Goal: Task Accomplishment & Management: Use online tool/utility

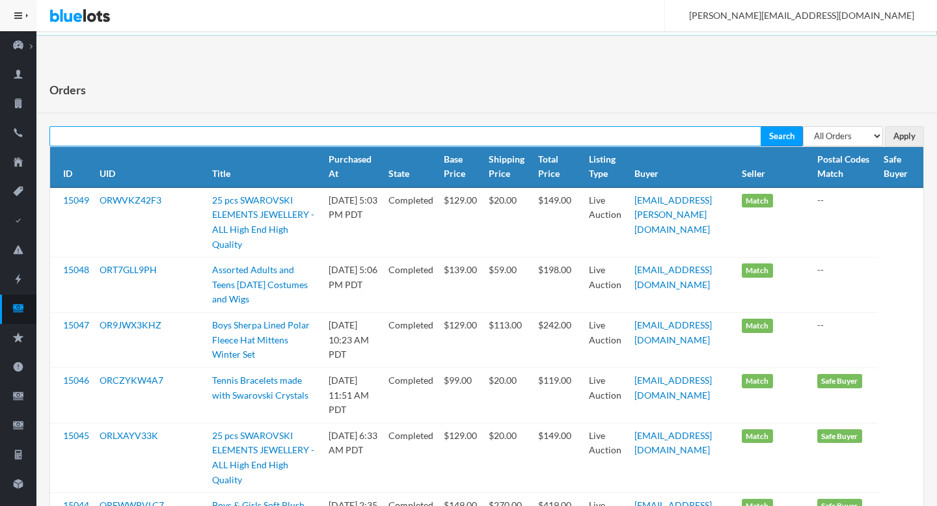
paste input "ORWVKZ42F3"
type input "ORWVKZ42F3"
click at [760, 126] on input "Search" at bounding box center [781, 136] width 42 height 20
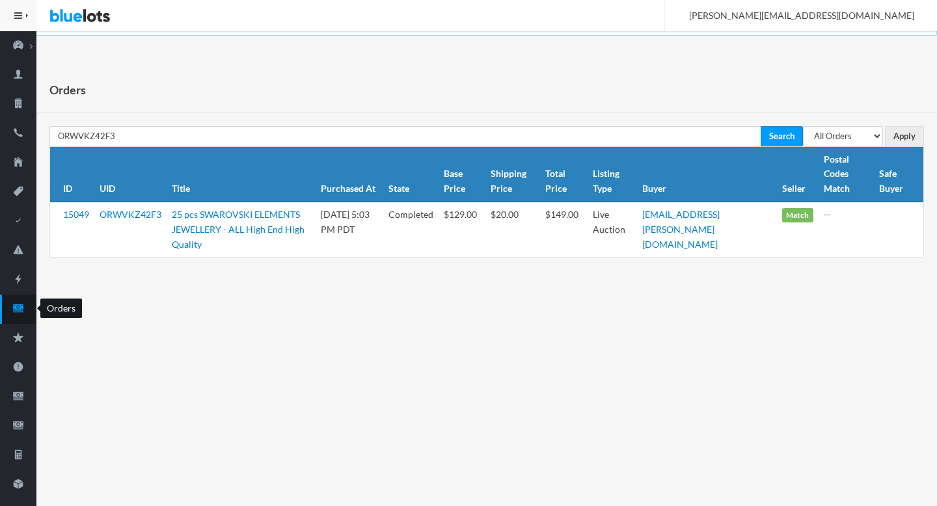
click at [12, 304] on icon "cash" at bounding box center [18, 308] width 36 height 12
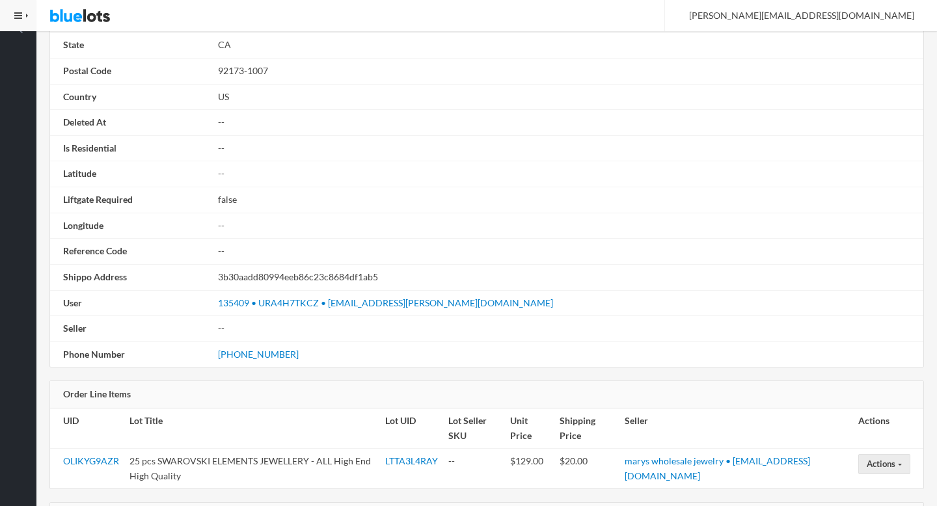
scroll to position [762, 0]
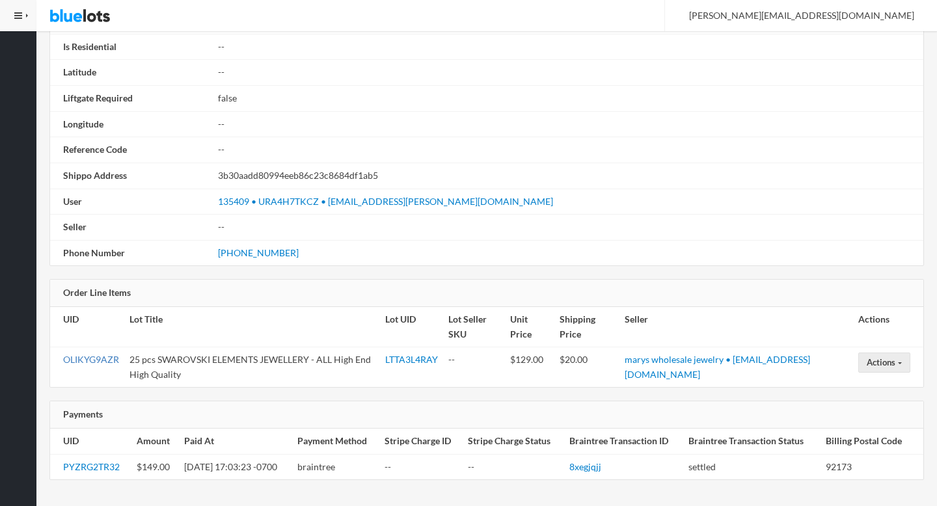
click at [90, 358] on link "OLIKYG9AZR" at bounding box center [91, 359] width 56 height 11
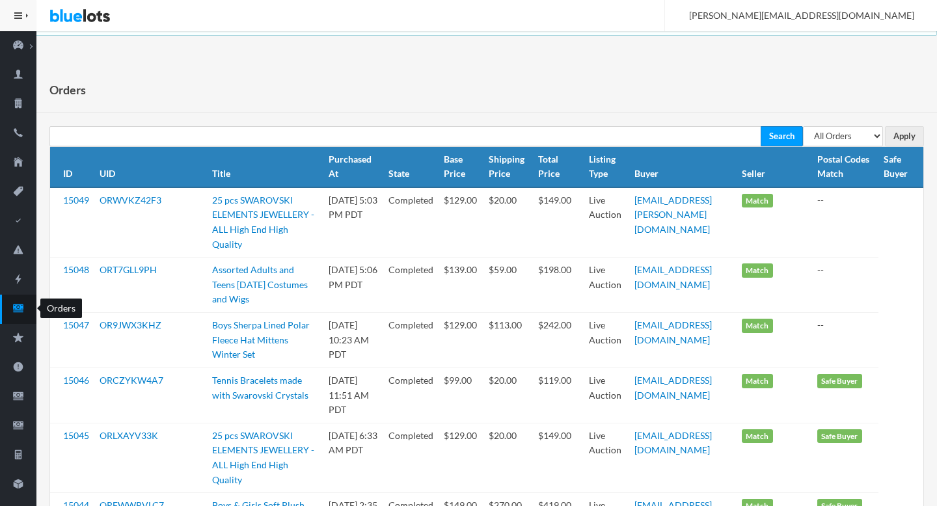
click at [20, 307] on icon "cash" at bounding box center [18, 308] width 10 height 8
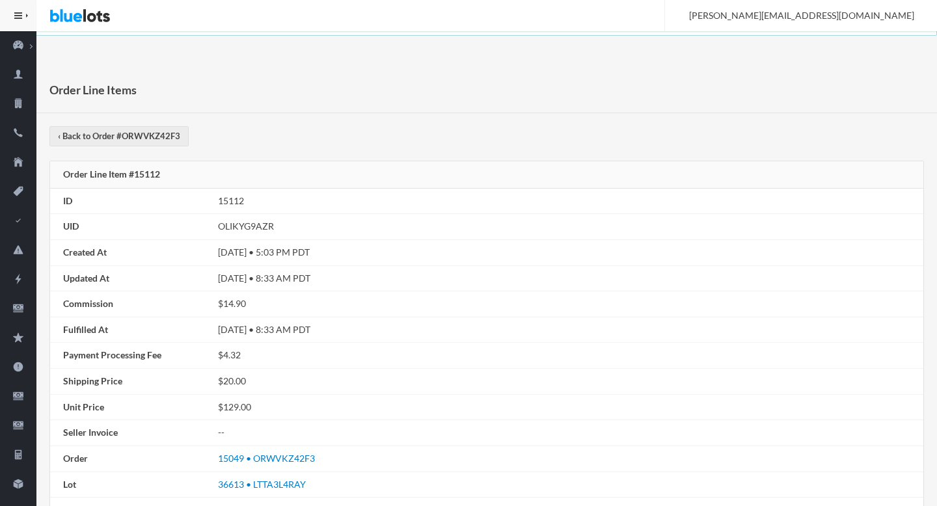
scroll to position [448, 0]
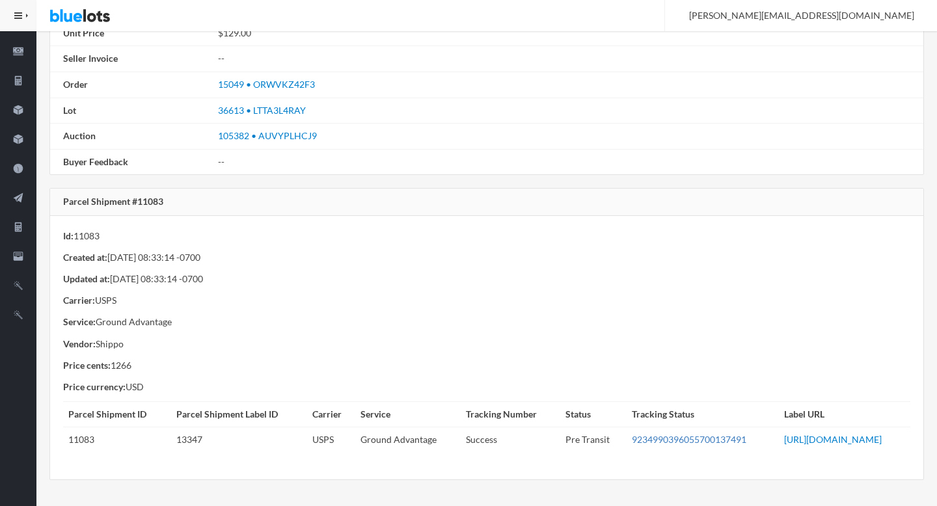
click at [632, 434] on link "9234990396055700137491" at bounding box center [689, 439] width 114 height 11
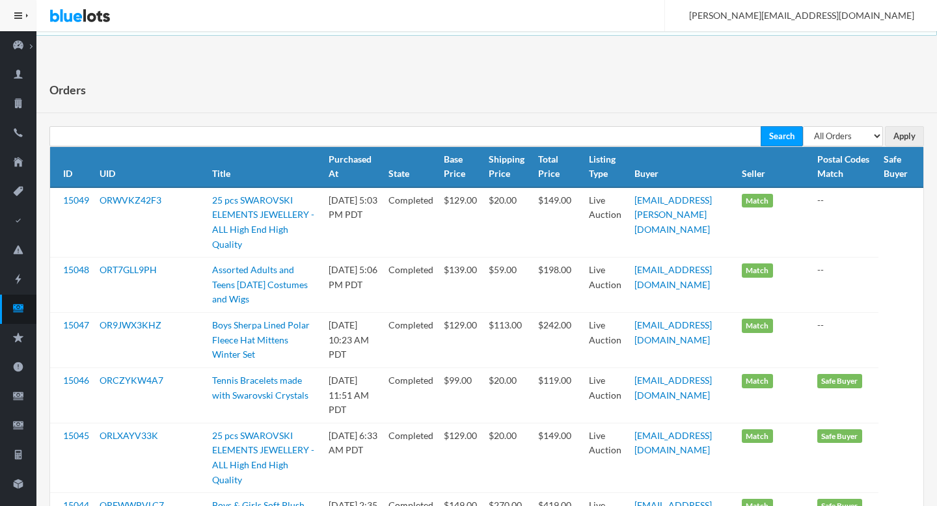
select select "pending"
click at [803, 126] on select "All Orders Pending Completed Under review Cancelled" at bounding box center [843, 136] width 80 height 20
click at [898, 139] on input "Apply" at bounding box center [904, 136] width 39 height 20
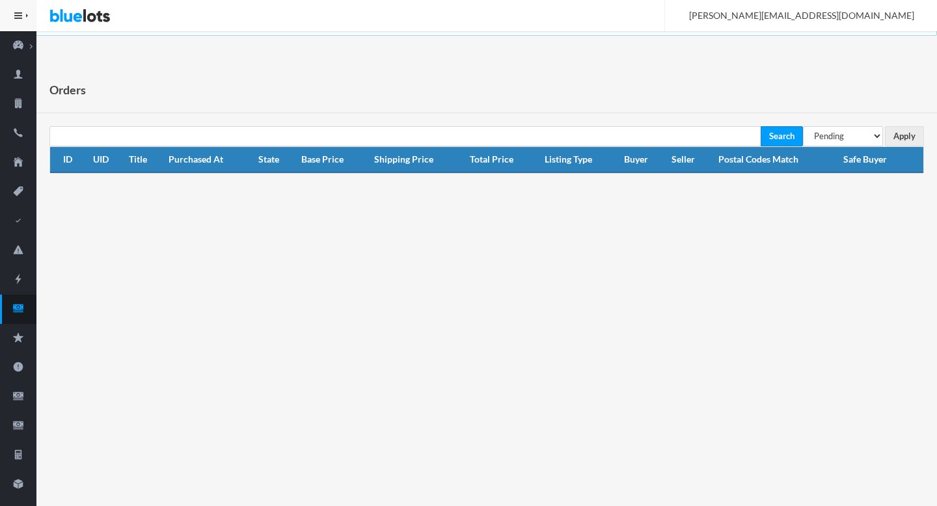
click at [842, 157] on th "Safe Buyer" at bounding box center [880, 160] width 85 height 26
click at [835, 138] on select "All Orders Pending Completed Under review Cancelled" at bounding box center [843, 136] width 80 height 20
select select "under_review"
click at [803, 126] on select "All Orders Pending Completed Under review Cancelled" at bounding box center [843, 136] width 80 height 20
click at [901, 134] on input "Apply" at bounding box center [904, 136] width 39 height 20
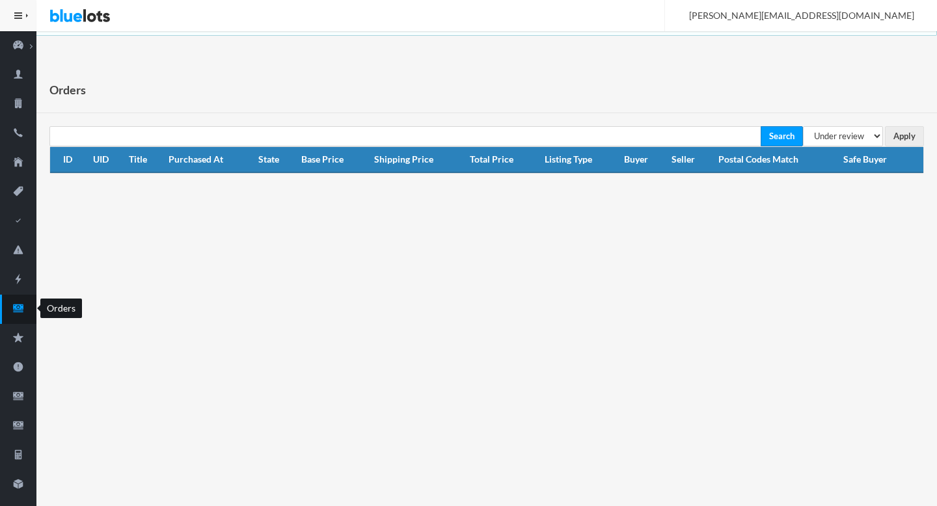
click at [20, 306] on icon "cash" at bounding box center [18, 308] width 10 height 8
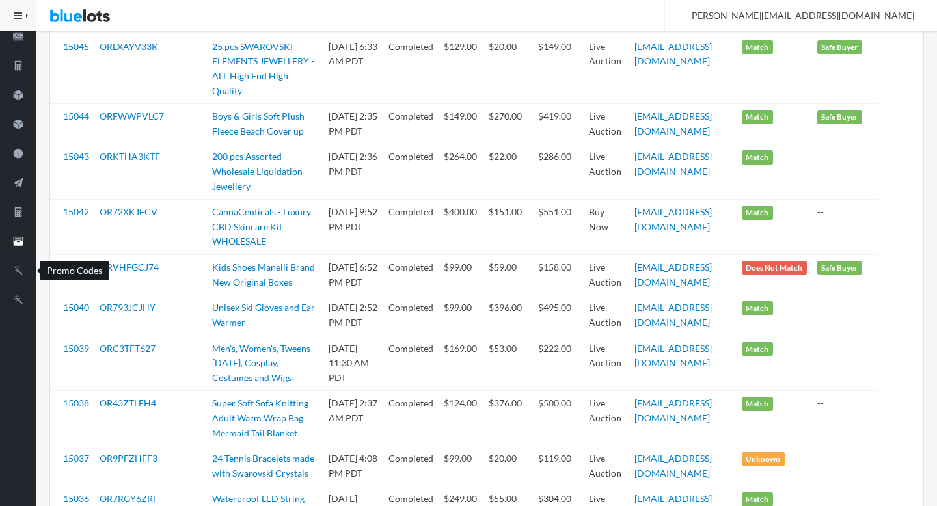
scroll to position [389, 0]
click at [10, 247] on icon "filing" at bounding box center [18, 241] width 36 height 12
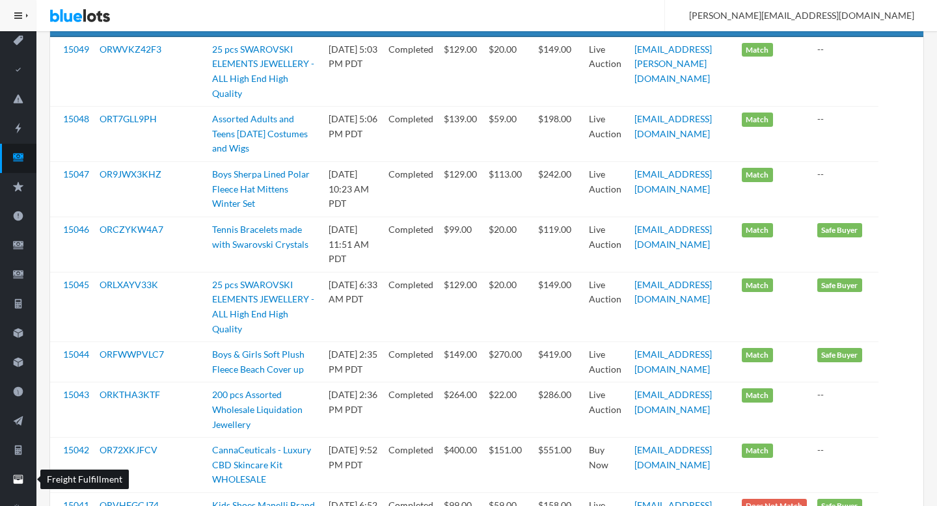
scroll to position [0, 0]
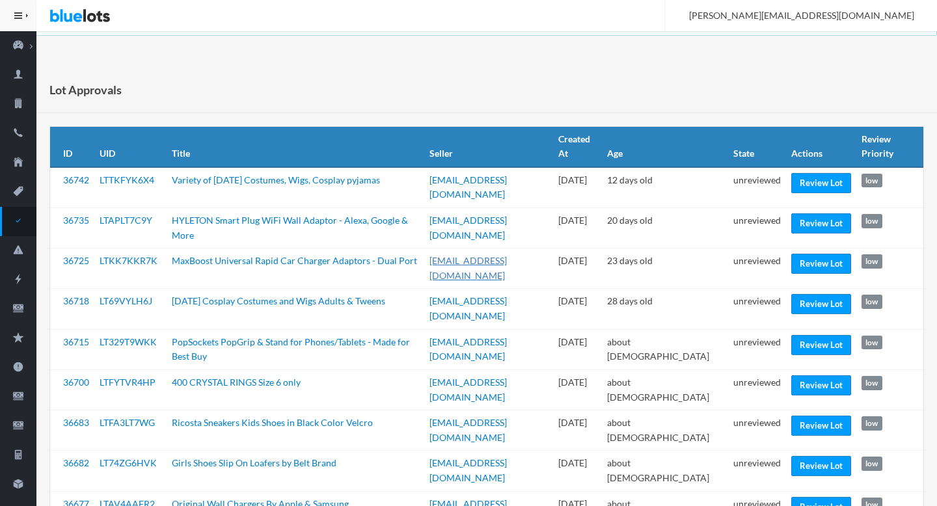
click at [477, 258] on link "[EMAIL_ADDRESS][DOMAIN_NAME]" at bounding box center [467, 268] width 77 height 26
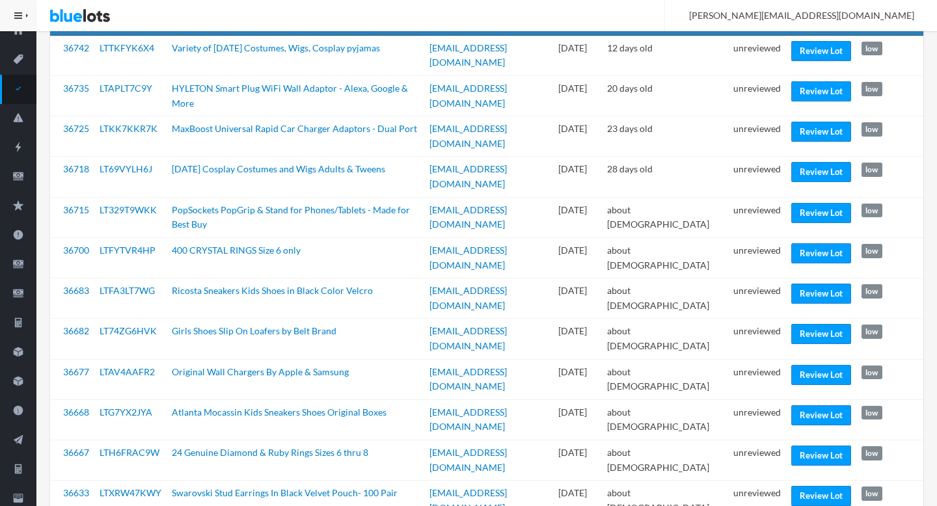
scroll to position [135, 0]
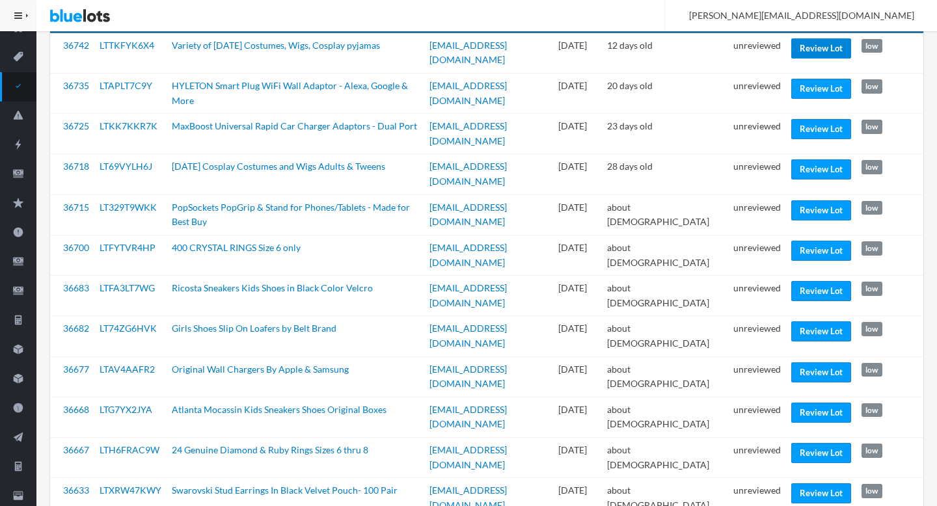
click at [814, 47] on link "Review Lot" at bounding box center [821, 48] width 60 height 20
click at [805, 88] on link "Review Lot" at bounding box center [821, 89] width 60 height 20
click at [794, 167] on link "Review Lot" at bounding box center [821, 169] width 60 height 20
click at [796, 205] on link "Review Lot" at bounding box center [821, 210] width 60 height 20
click at [803, 244] on link "Review Lot" at bounding box center [821, 251] width 60 height 20
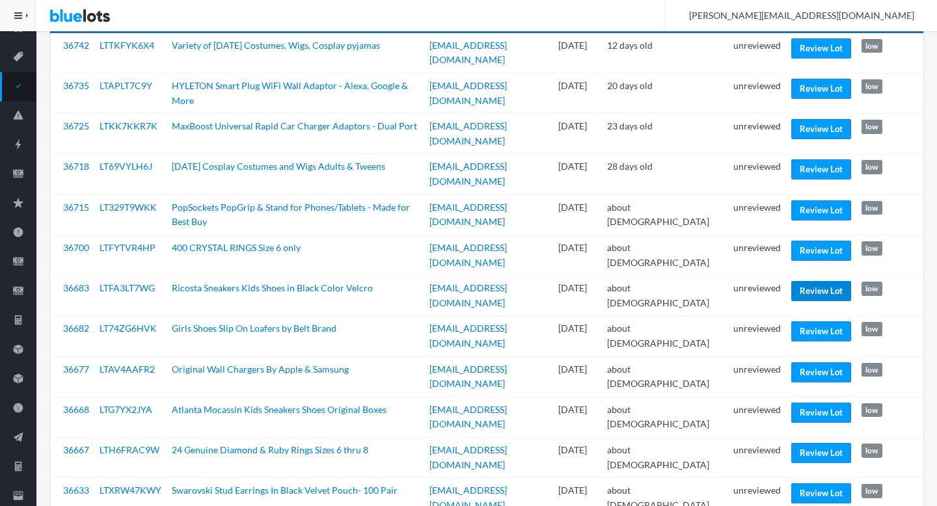
click at [815, 284] on link "Review Lot" at bounding box center [821, 291] width 60 height 20
click at [799, 321] on link "Review Lot" at bounding box center [821, 331] width 60 height 20
click at [818, 443] on link "Review Lot" at bounding box center [821, 453] width 60 height 20
click at [751, 438] on td "unreviewed" at bounding box center [757, 458] width 58 height 40
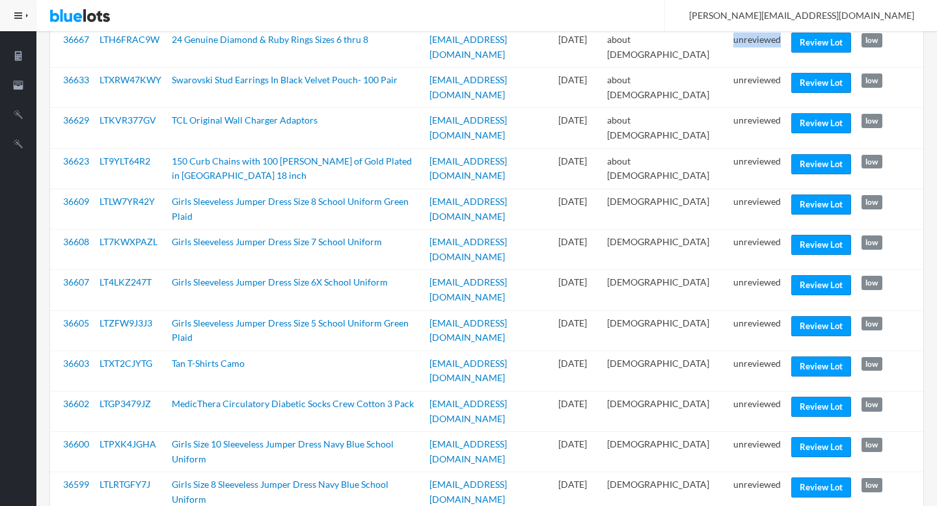
scroll to position [549, 0]
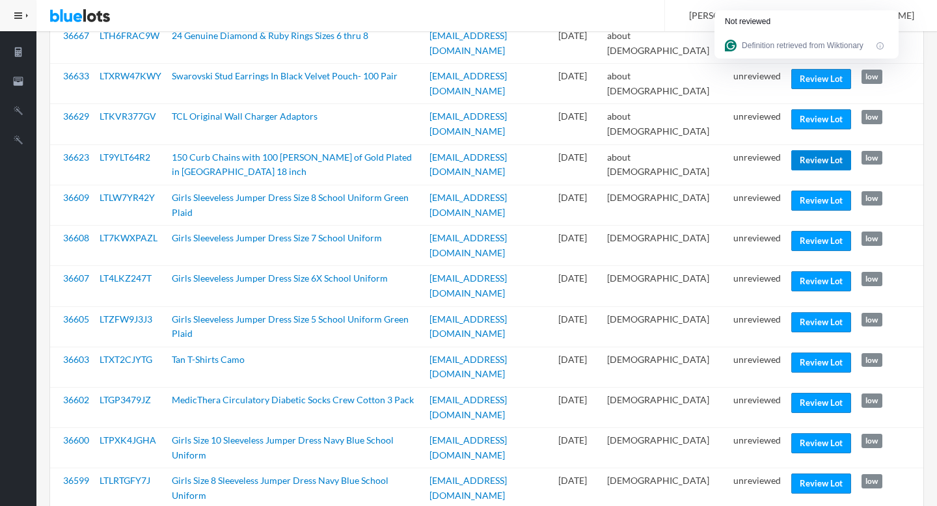
click at [817, 150] on link "Review Lot" at bounding box center [821, 160] width 60 height 20
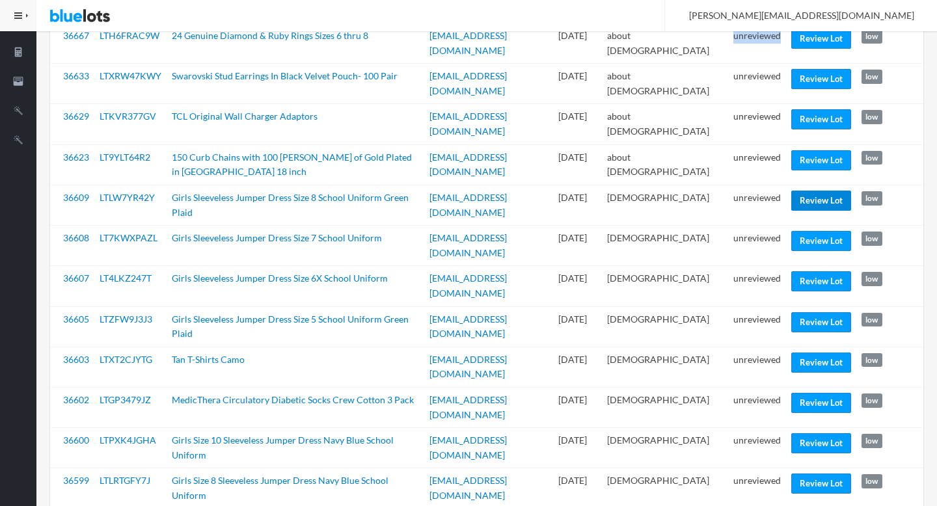
click at [829, 193] on link "Review Lot" at bounding box center [821, 201] width 60 height 20
click at [825, 433] on link "Review Lot" at bounding box center [821, 443] width 60 height 20
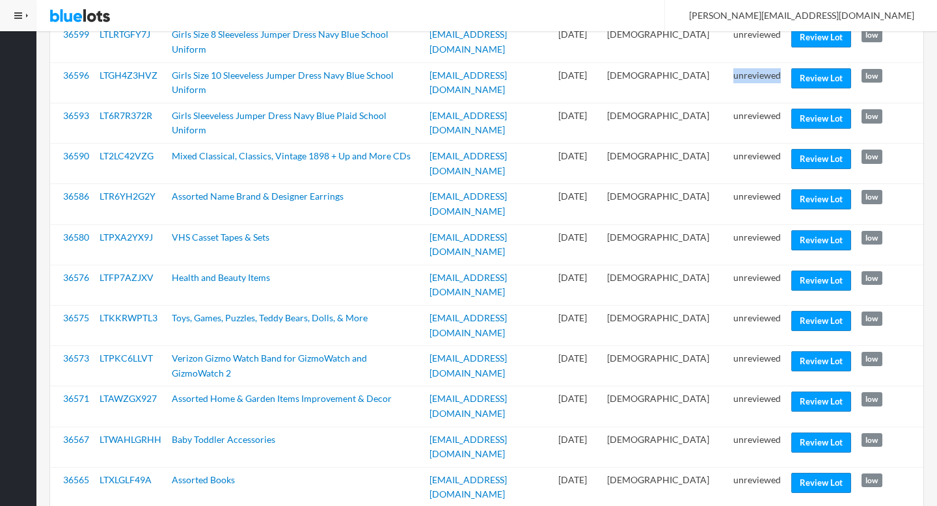
scroll to position [997, 0]
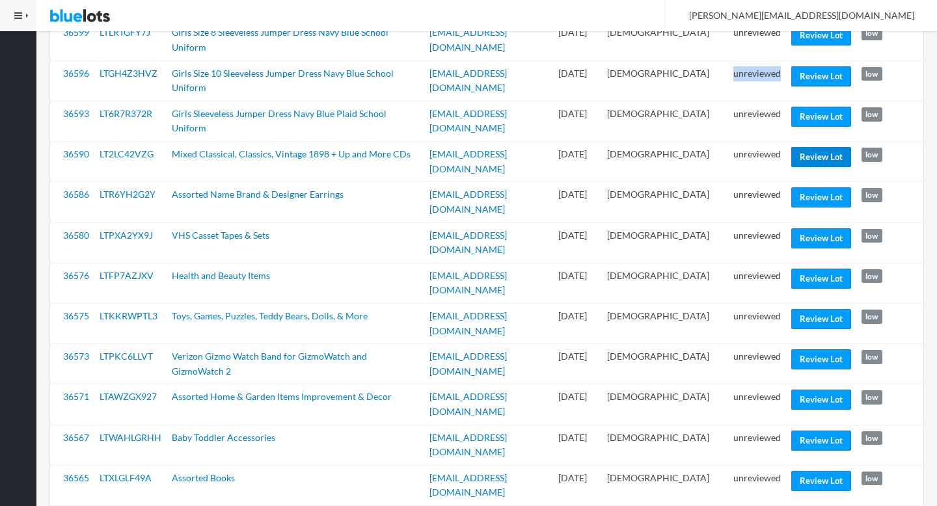
click at [808, 147] on link "Review Lot" at bounding box center [821, 157] width 60 height 20
click at [818, 187] on link "Review Lot" at bounding box center [821, 197] width 60 height 20
click at [812, 349] on link "Review Lot" at bounding box center [821, 359] width 60 height 20
click at [822, 431] on link "Review Lot" at bounding box center [821, 441] width 60 height 20
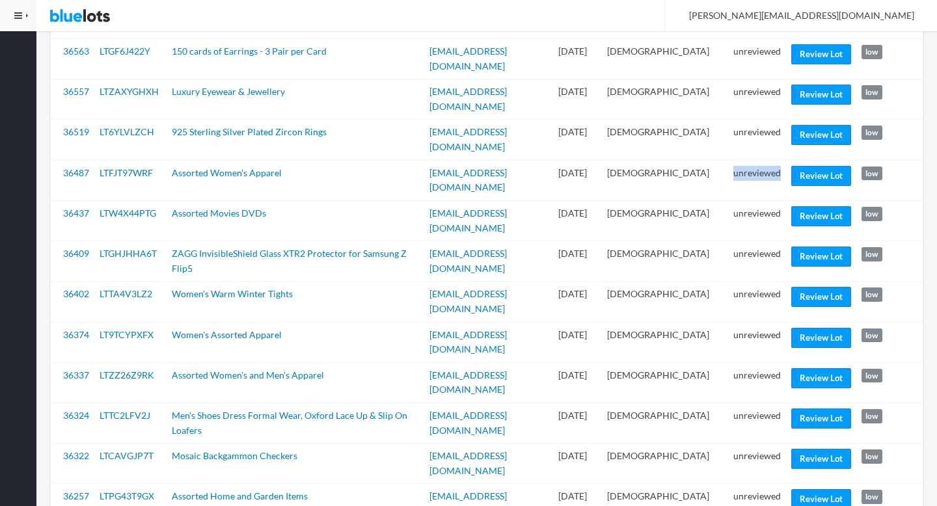
scroll to position [1467, 0]
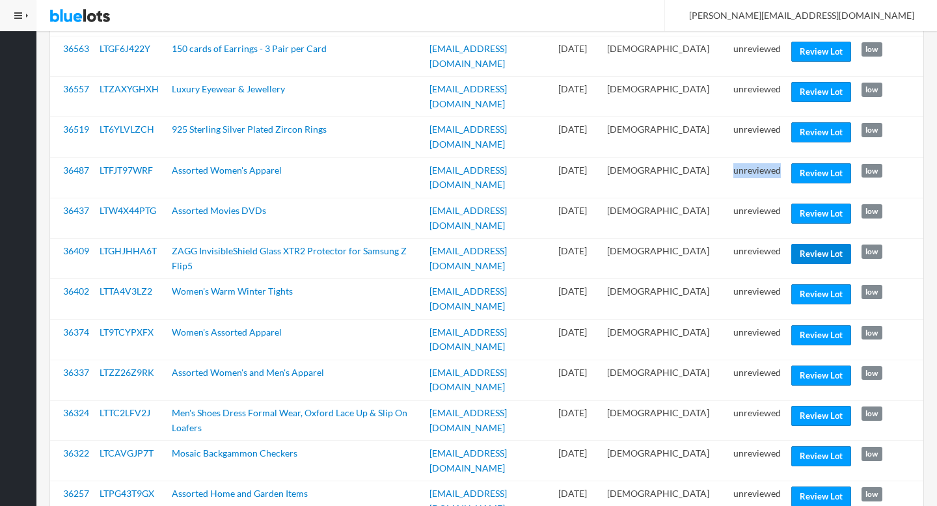
click at [811, 244] on link "Review Lot" at bounding box center [821, 254] width 60 height 20
click at [829, 284] on link "Review Lot" at bounding box center [821, 294] width 60 height 20
click at [799, 366] on link "Review Lot" at bounding box center [821, 376] width 60 height 20
click at [811, 487] on link "Review Lot" at bounding box center [821, 497] width 60 height 20
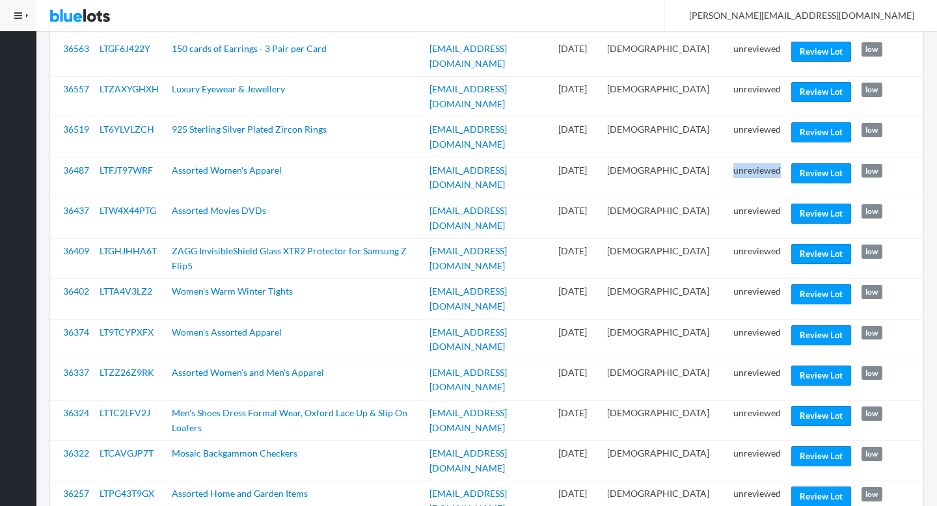
scroll to position [1508, 0]
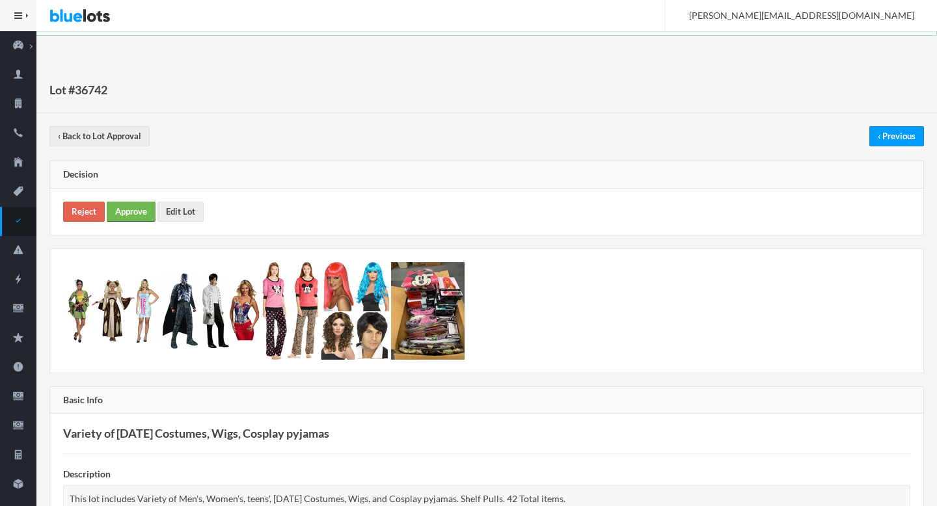
click at [127, 213] on link "Approve" at bounding box center [131, 212] width 49 height 20
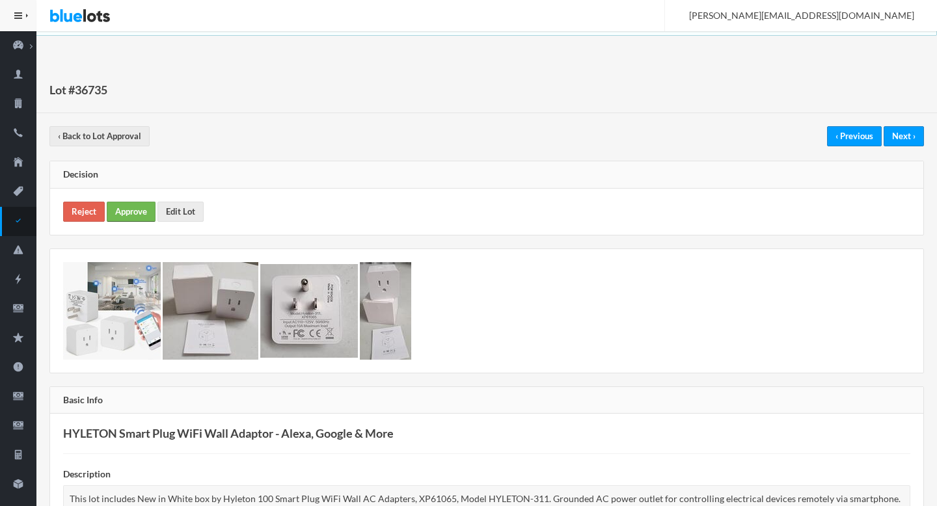
click at [139, 211] on link "Approve" at bounding box center [131, 212] width 49 height 20
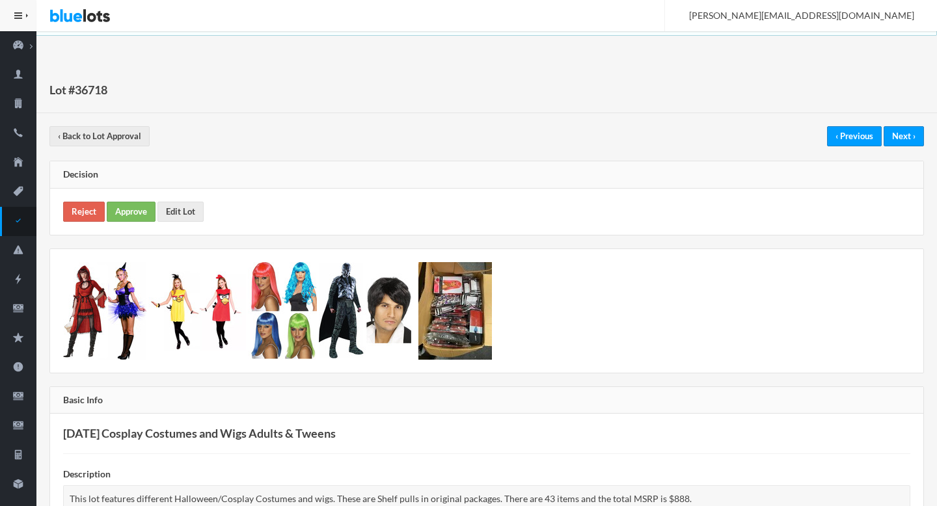
click at [135, 223] on div "Reject Approve Edit Lot" at bounding box center [486, 212] width 873 height 46
click at [134, 209] on link "Approve" at bounding box center [131, 212] width 49 height 20
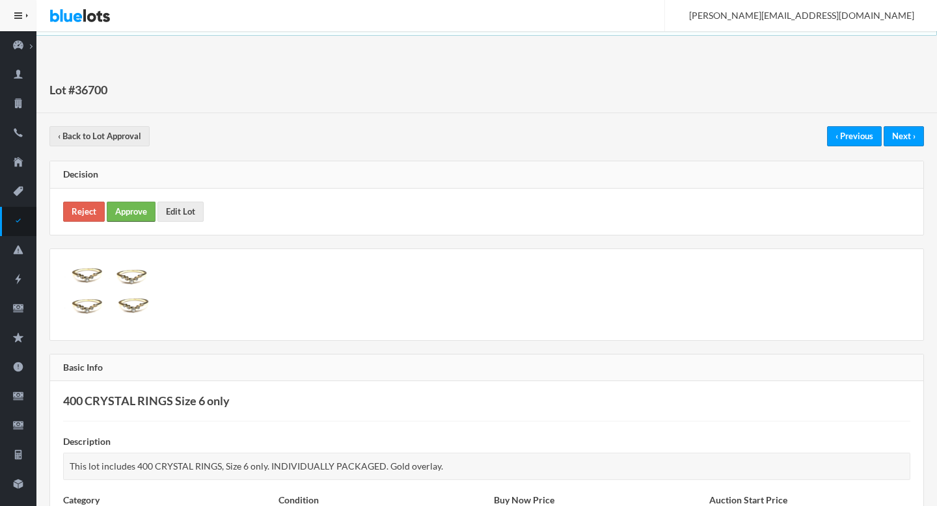
click at [131, 209] on link "Approve" at bounding box center [131, 212] width 49 height 20
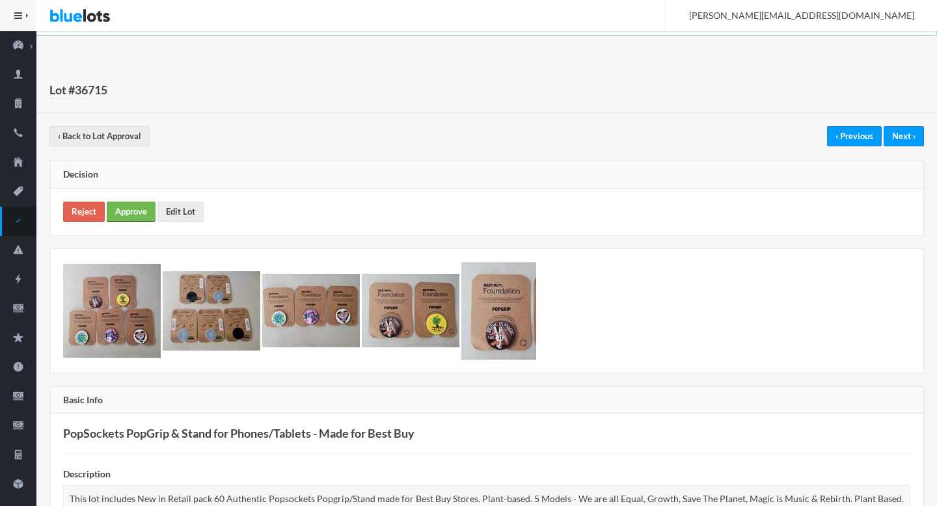
click at [122, 209] on link "Approve" at bounding box center [131, 212] width 49 height 20
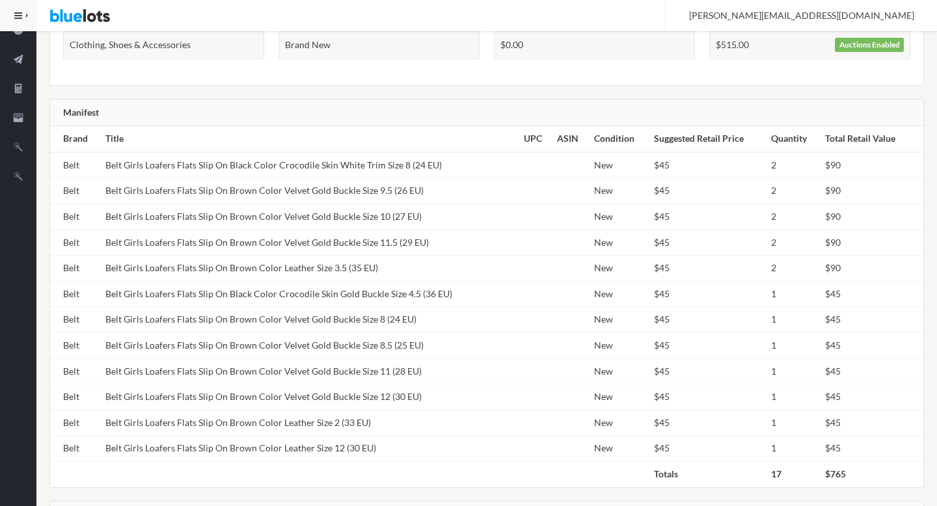
scroll to position [515, 0]
click at [294, 196] on td "Belt Girls Loafers Flats Slip On Brown Color Velvet Gold Buckle Size 9.5 (26 EU)" at bounding box center [309, 189] width 418 height 26
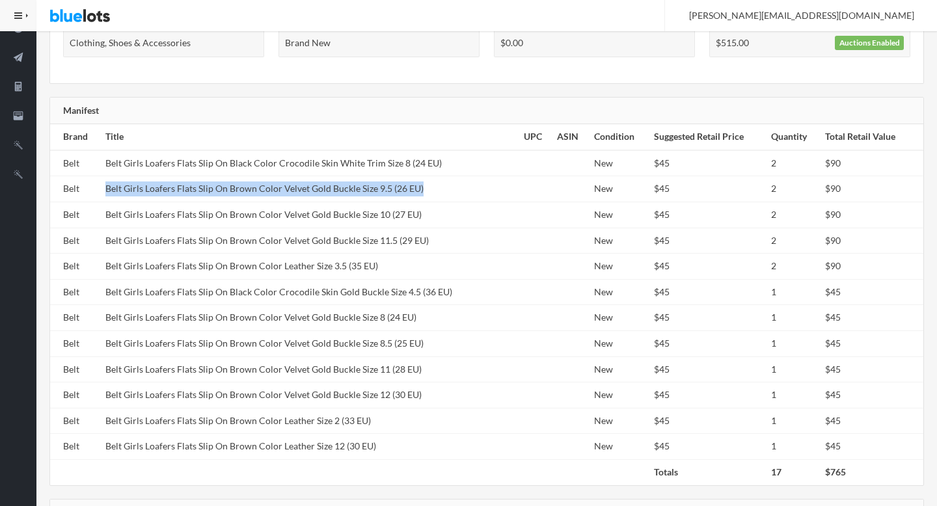
click at [294, 196] on td "Belt Girls Loafers Flats Slip On Brown Color Velvet Gold Buckle Size 9.5 (26 EU)" at bounding box center [309, 189] width 418 height 26
copy tr "Belt Girls Loafers Flats Slip On Brown Color Velvet Gold Buckle Size 9.5 (26 EU)"
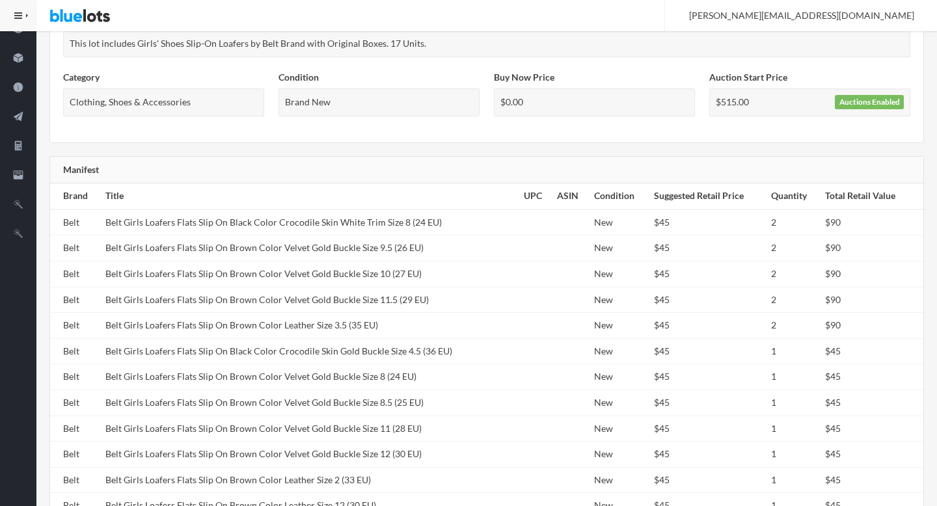
scroll to position [613, 0]
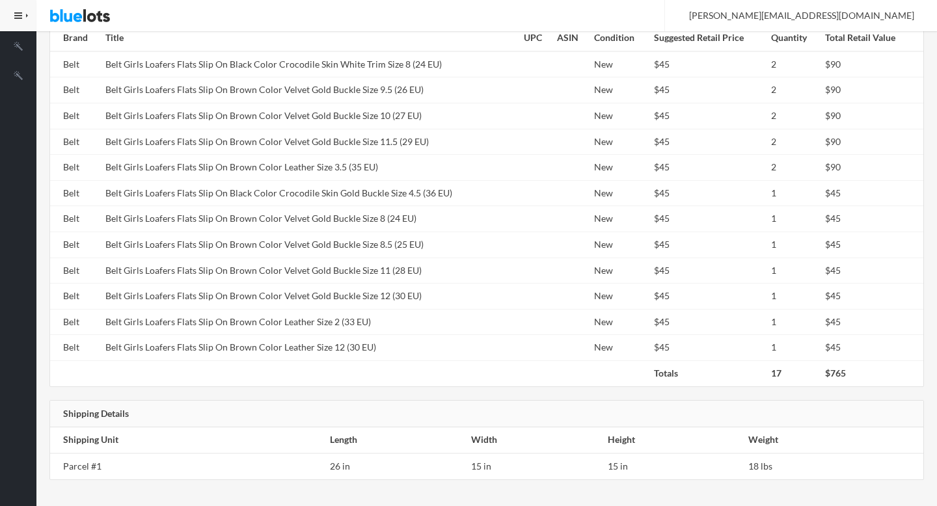
click at [294, 206] on td "Belt Girls Loafers Flats Slip On Brown Color Velvet Gold Buckle Size 8 (24 EU)" at bounding box center [309, 219] width 418 height 26
click at [294, 198] on td "Belt Girls Loafers Flats Slip On Black Color Crocodile Skin Gold Buckle Size 4.…" at bounding box center [309, 193] width 418 height 26
click at [294, 196] on td "Belt Girls Loafers Flats Slip On Black Color Crocodile Skin Gold Buckle Size 4.…" at bounding box center [309, 193] width 418 height 26
copy tr "Belt Girls Loafers Flats Slip On Black Color Crocodile Skin Gold Buckle Size 4.…"
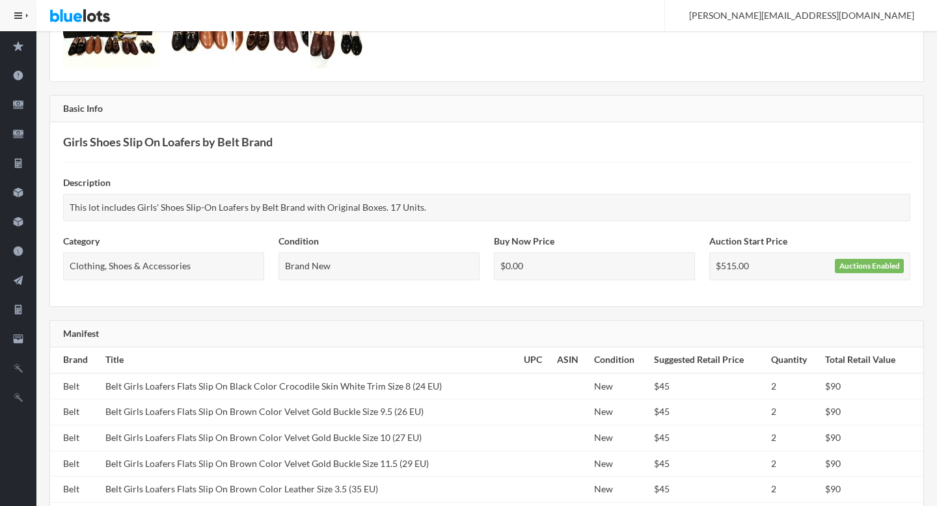
scroll to position [108, 0]
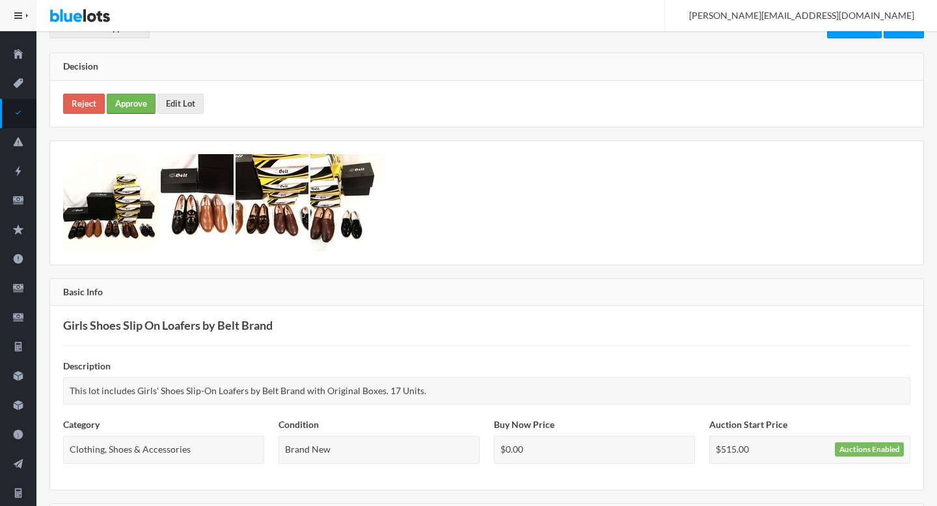
click at [144, 100] on link "Approve" at bounding box center [131, 104] width 49 height 20
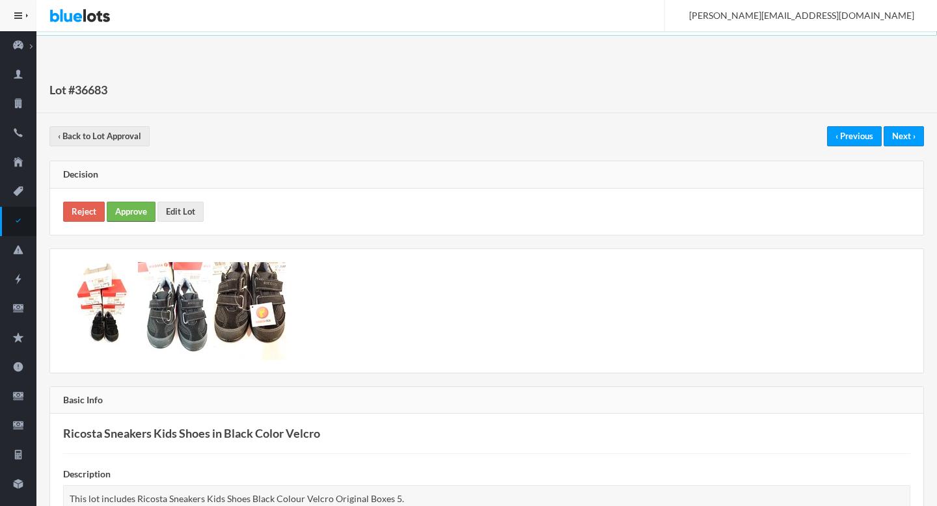
click at [142, 214] on link "Approve" at bounding box center [131, 212] width 49 height 20
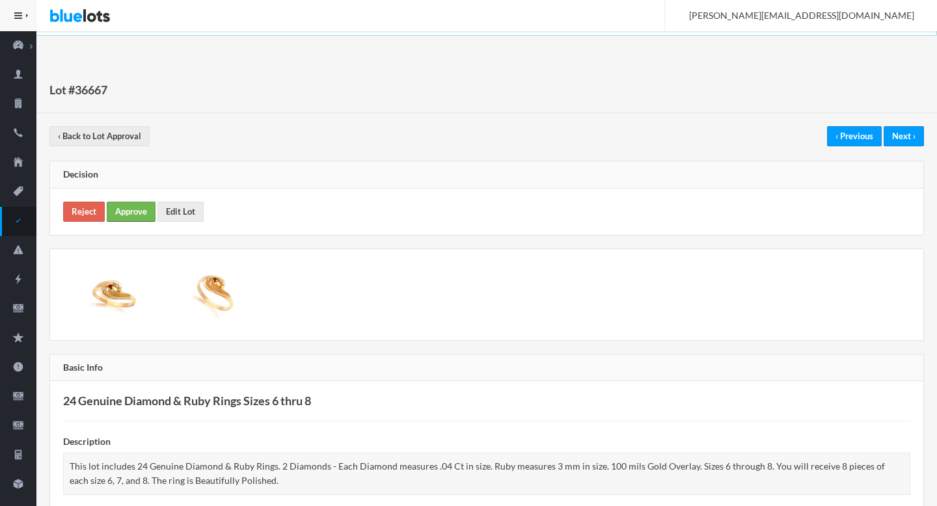
click at [138, 211] on link "Approve" at bounding box center [131, 212] width 49 height 20
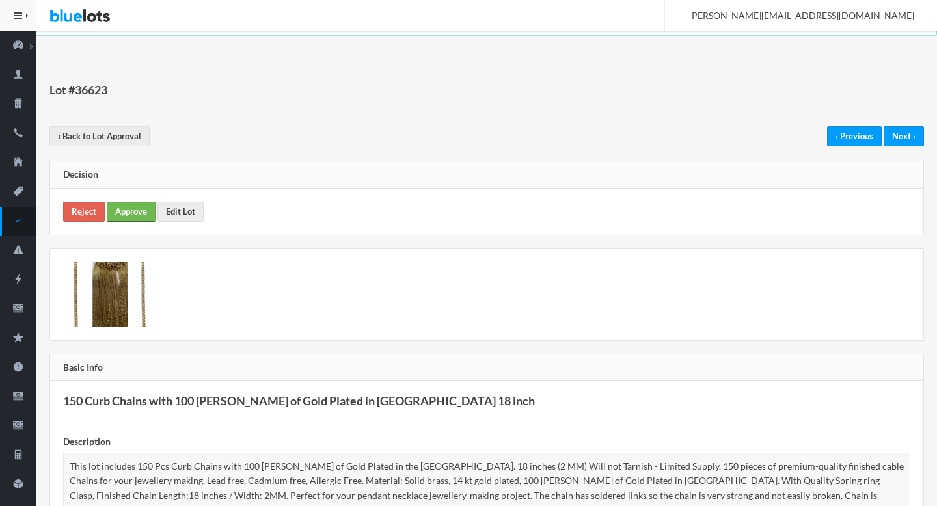
click at [142, 217] on link "Approve" at bounding box center [131, 212] width 49 height 20
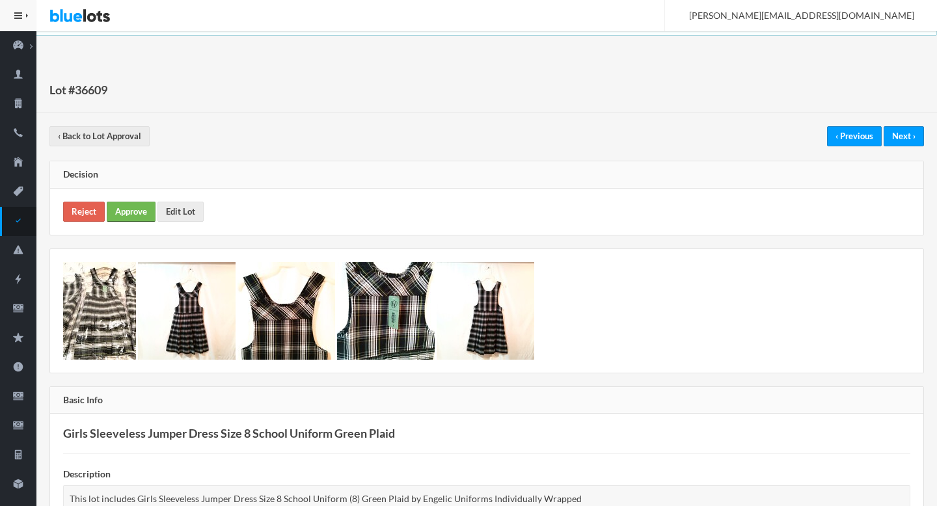
click at [136, 214] on link "Approve" at bounding box center [131, 212] width 49 height 20
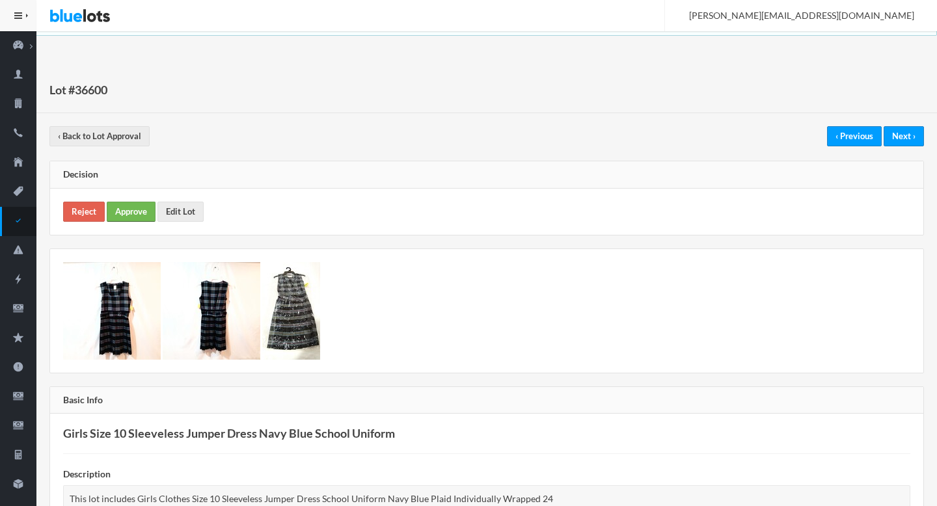
click at [128, 216] on link "Approve" at bounding box center [131, 212] width 49 height 20
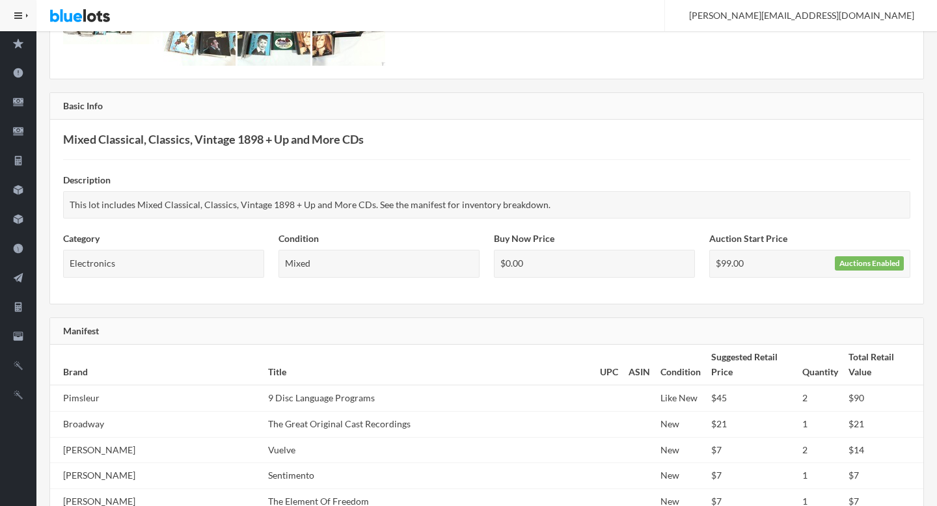
scroll to position [635, 0]
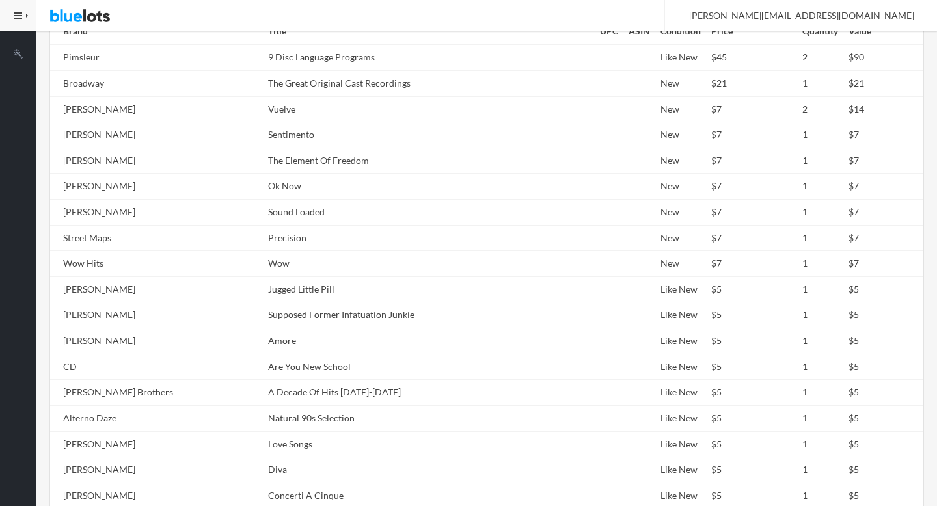
click at [353, 278] on td "Jugged Little Pill" at bounding box center [428, 289] width 331 height 26
copy tr "Jugged Little Pill"
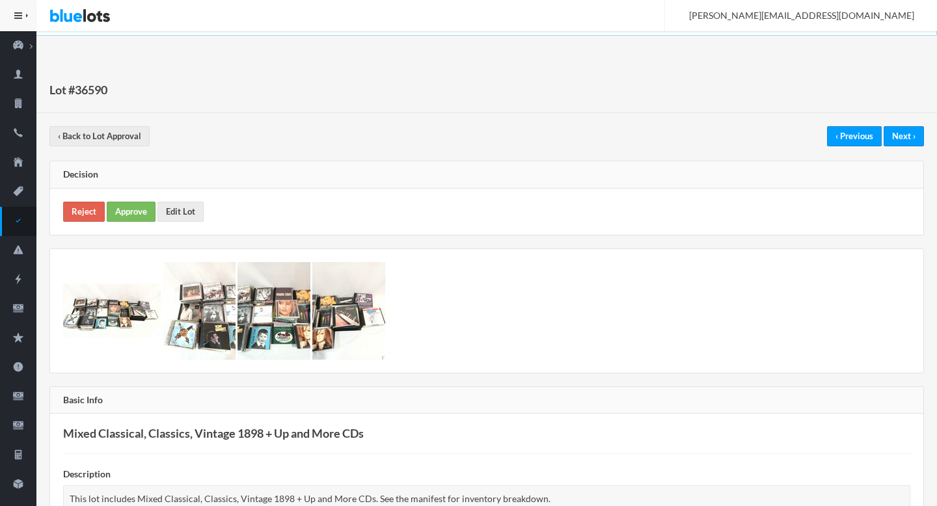
click at [127, 196] on div "Reject Approve Edit Lot" at bounding box center [486, 212] width 873 height 46
click at [127, 206] on link "Approve" at bounding box center [131, 212] width 49 height 20
click at [121, 217] on link "Approve" at bounding box center [131, 212] width 49 height 20
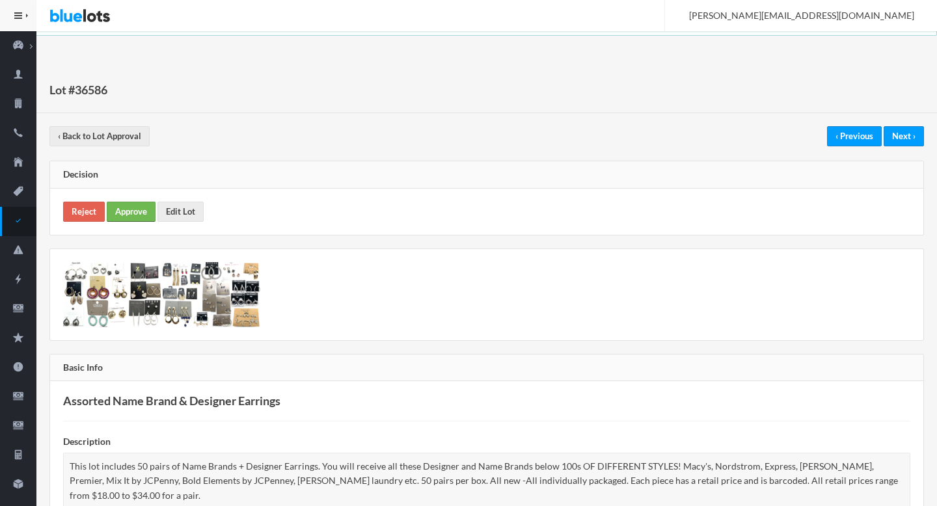
click at [129, 211] on link "Approve" at bounding box center [131, 212] width 49 height 20
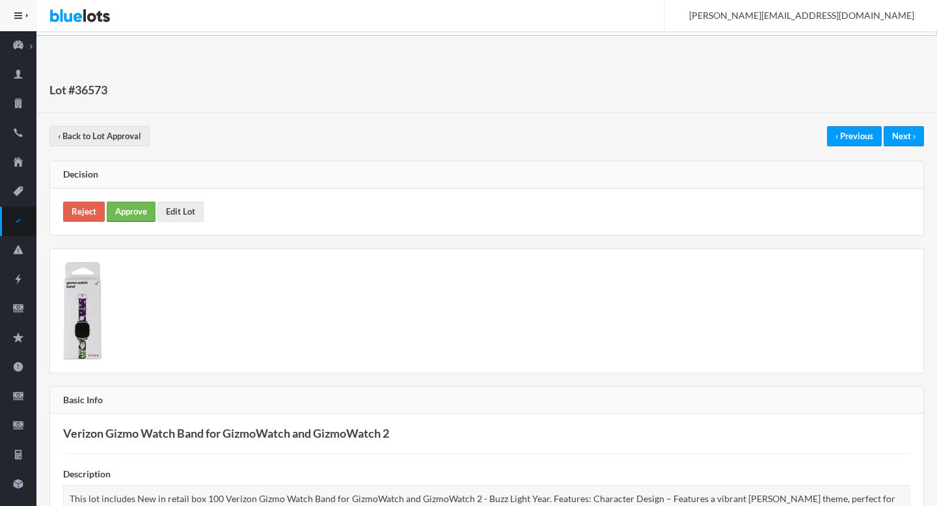
click at [129, 213] on link "Approve" at bounding box center [131, 212] width 49 height 20
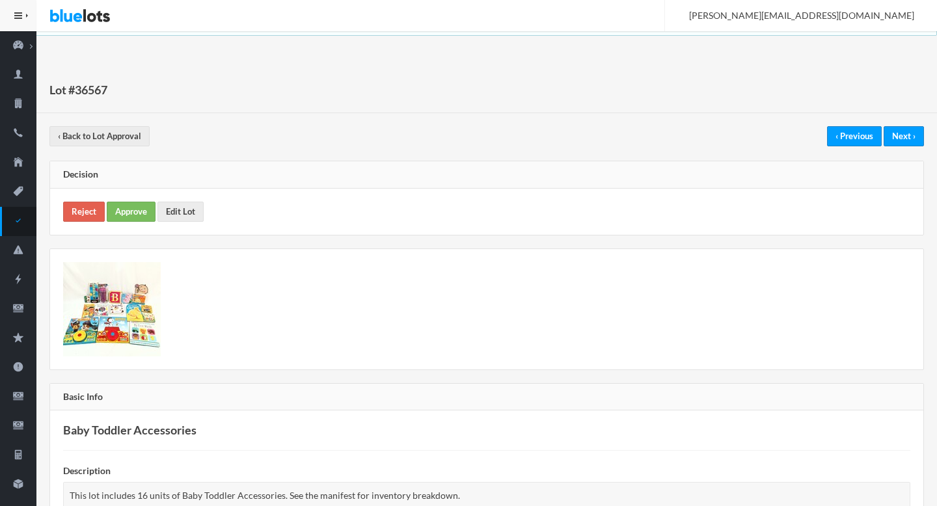
click at [121, 197] on div "Reject Approve Edit Lot" at bounding box center [486, 212] width 873 height 46
click at [129, 219] on link "Approve" at bounding box center [131, 212] width 49 height 20
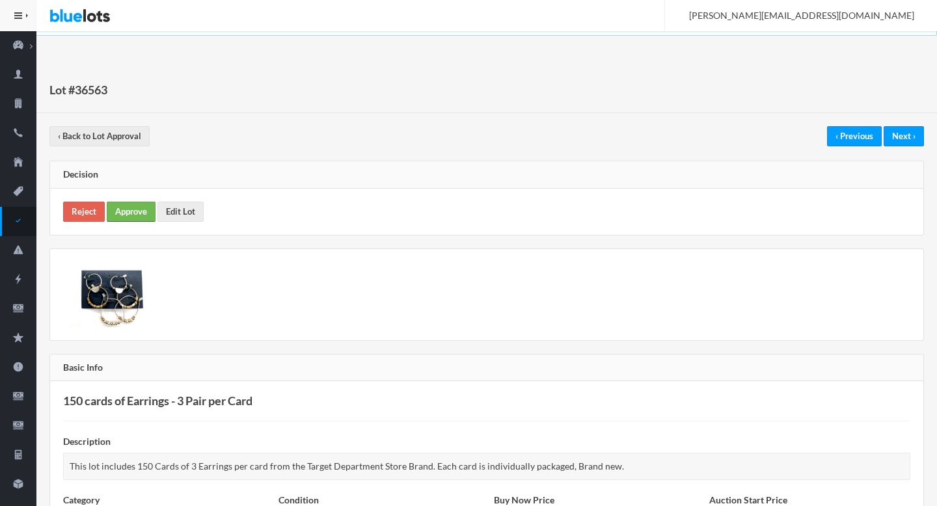
click at [134, 209] on link "Approve" at bounding box center [131, 212] width 49 height 20
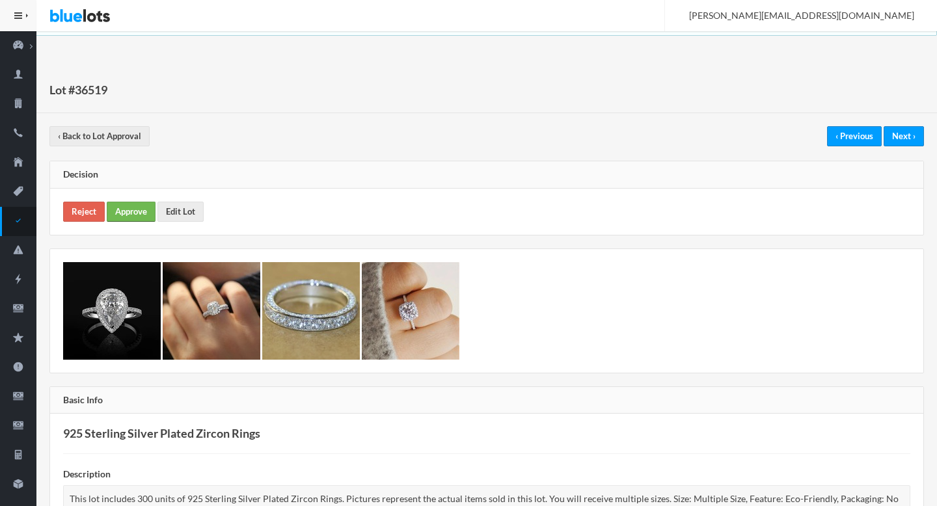
click at [129, 208] on link "Approve" at bounding box center [131, 212] width 49 height 20
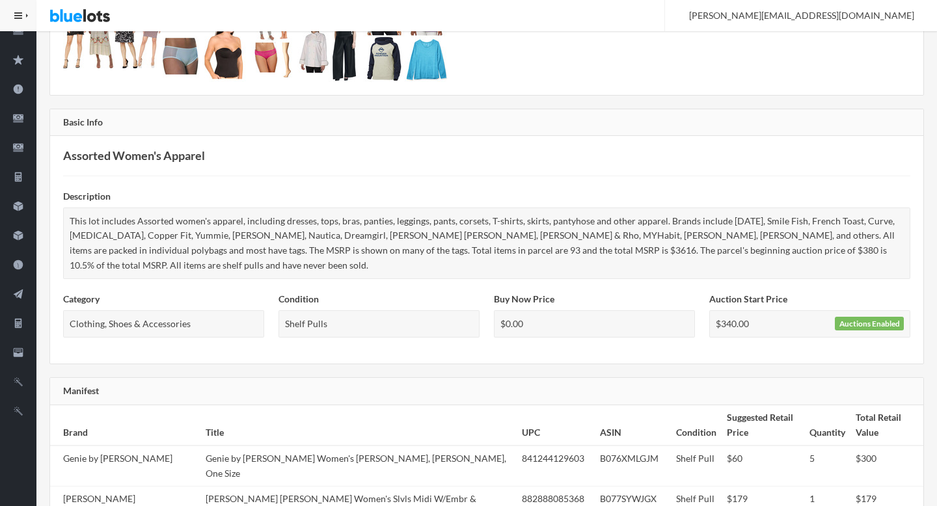
scroll to position [510, 0]
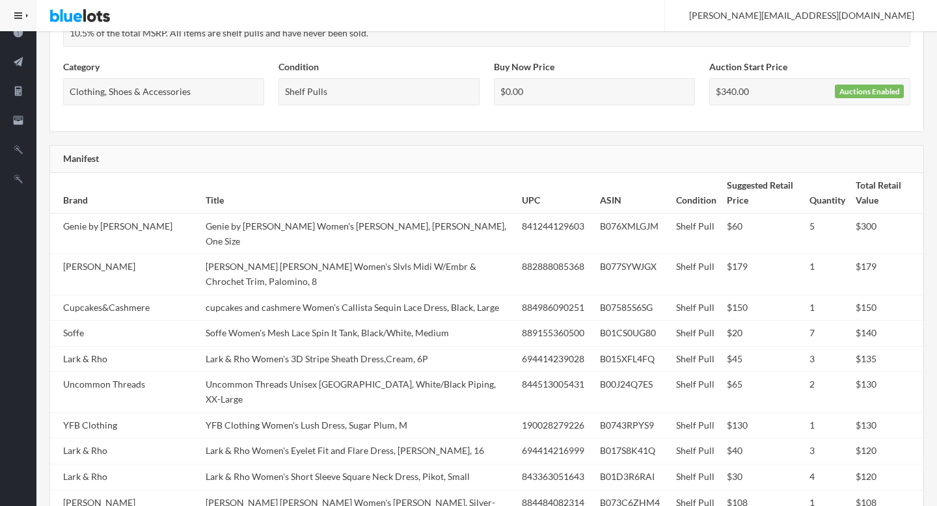
click at [309, 346] on td "Lark & Rho Women's 3D Stripe Sheath Dress,Cream, 6P" at bounding box center [358, 359] width 316 height 26
copy tr "Lark & Rho Women's 3D Stripe Sheath Dress,Cream, 6P"
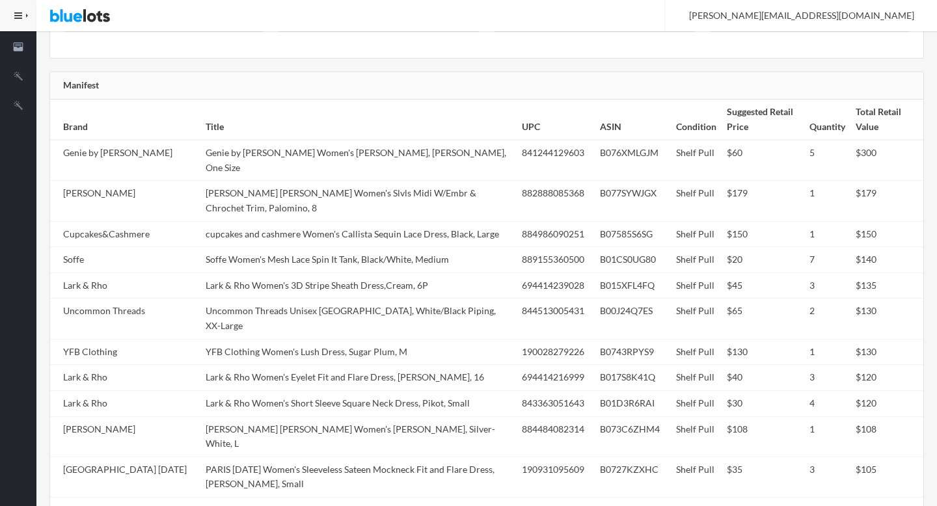
scroll to position [693, 0]
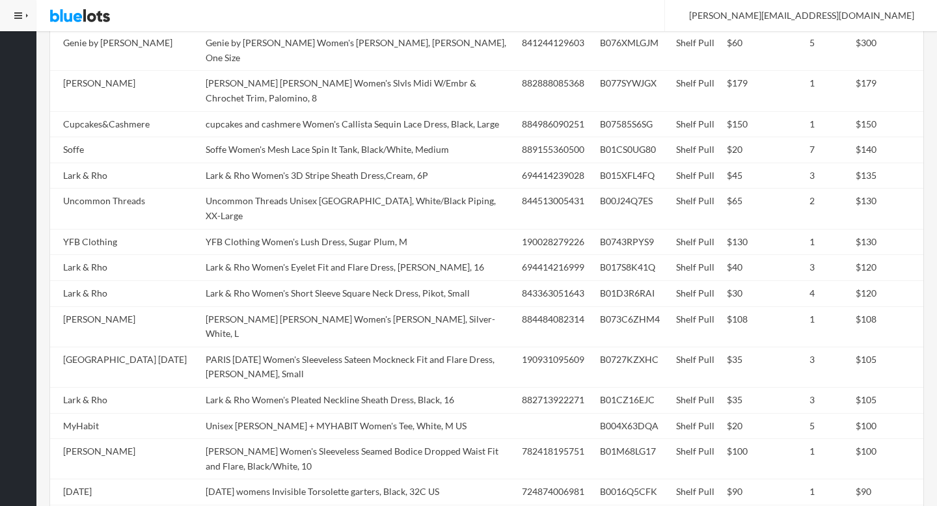
click at [313, 347] on td "PARIS SUNDAY Women's Sleeveless Sateen Mockneck Fit and Flare Dress, Dusty Rose…" at bounding box center [358, 367] width 316 height 40
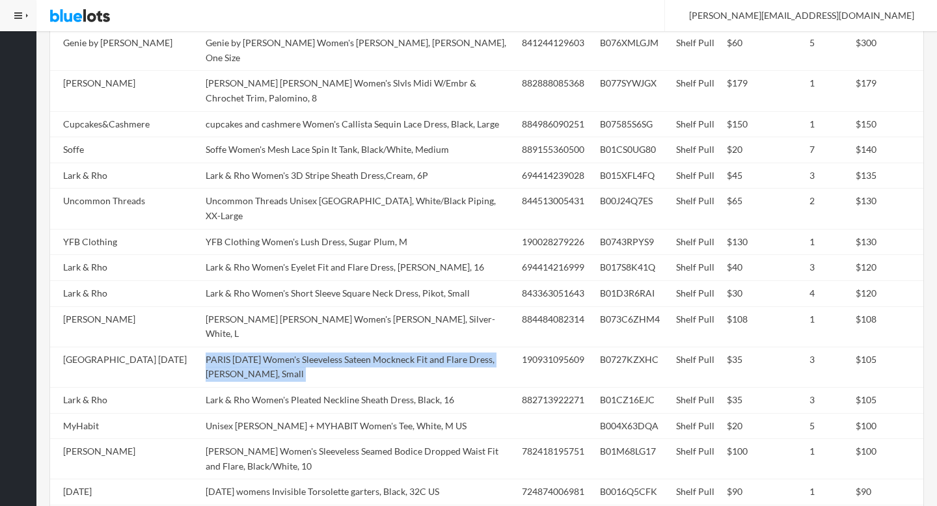
click at [313, 347] on td "PARIS SUNDAY Women's Sleeveless Sateen Mockneck Fit and Flare Dress, Dusty Rose…" at bounding box center [358, 367] width 316 height 40
copy tr "PARIS SUNDAY Women's Sleeveless Sateen Mockneck Fit and Flare Dress, Dusty Rose…"
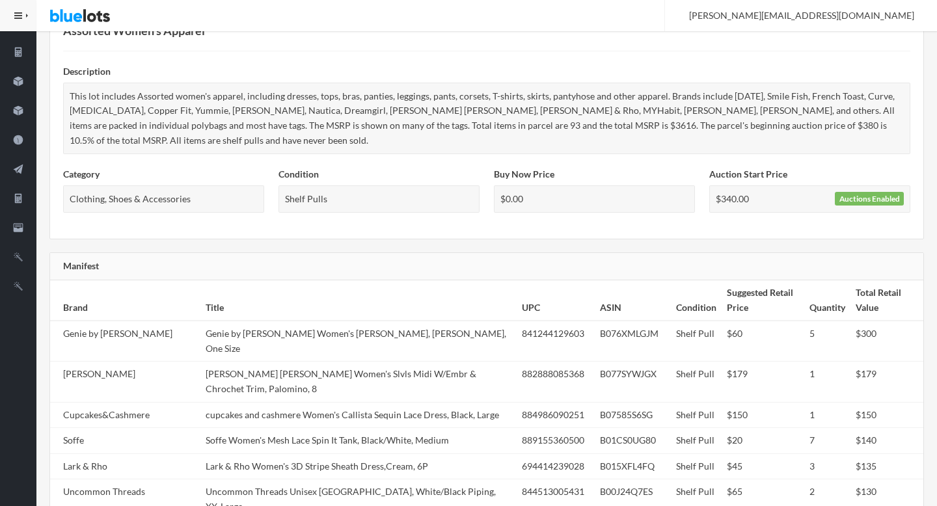
scroll to position [0, 0]
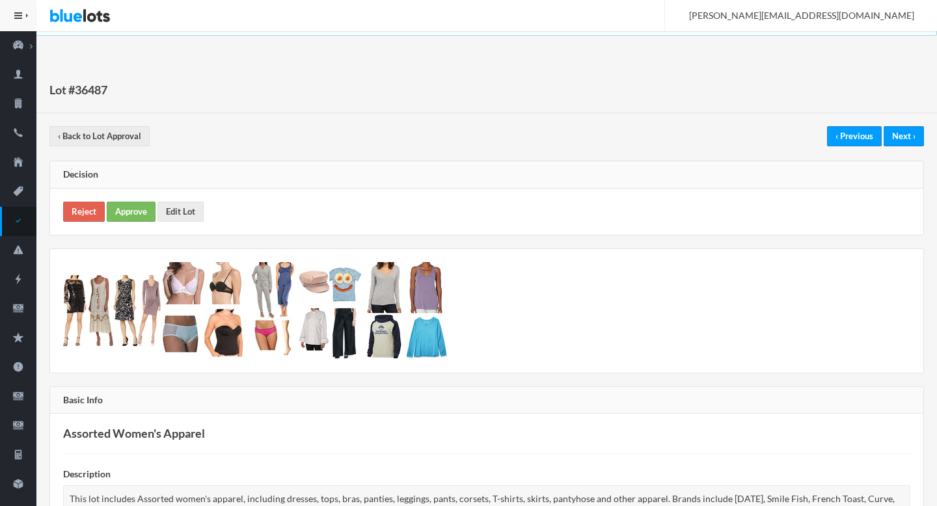
click at [132, 224] on div "Reject Approve Edit Lot" at bounding box center [486, 212] width 873 height 46
click at [123, 213] on link "Approve" at bounding box center [131, 212] width 49 height 20
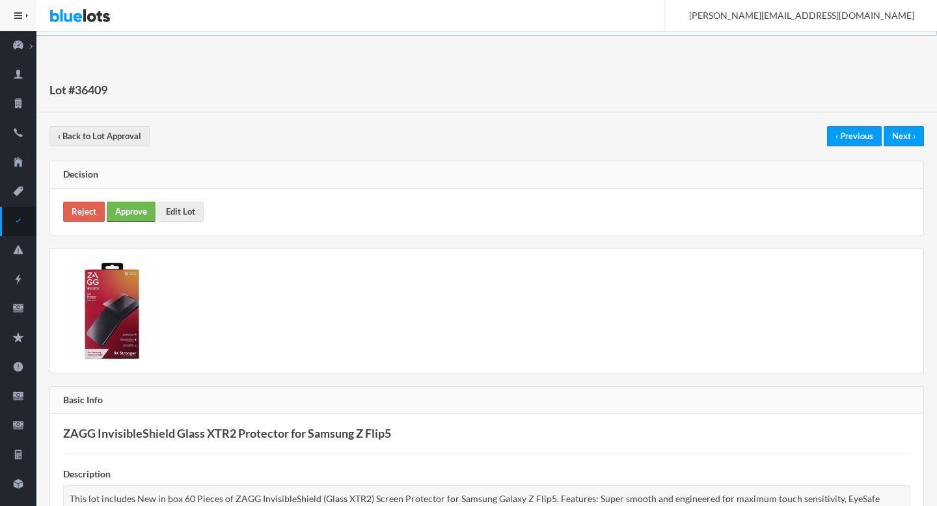
click at [141, 215] on link "Approve" at bounding box center [131, 212] width 49 height 20
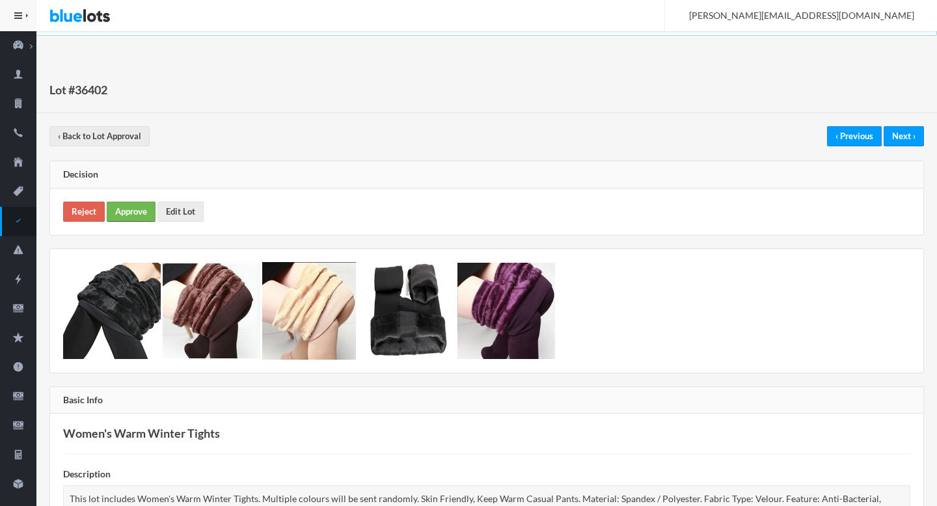
click at [141, 215] on link "Approve" at bounding box center [131, 212] width 49 height 20
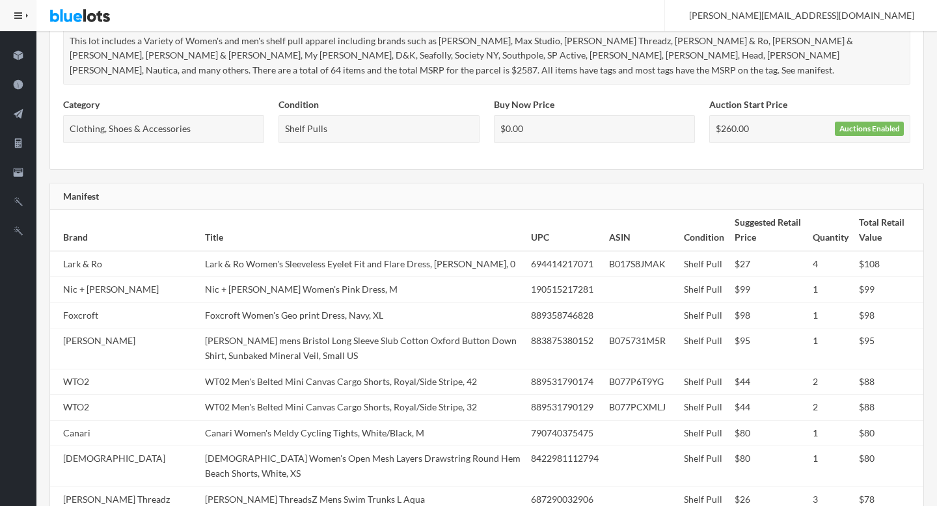
scroll to position [1010, 0]
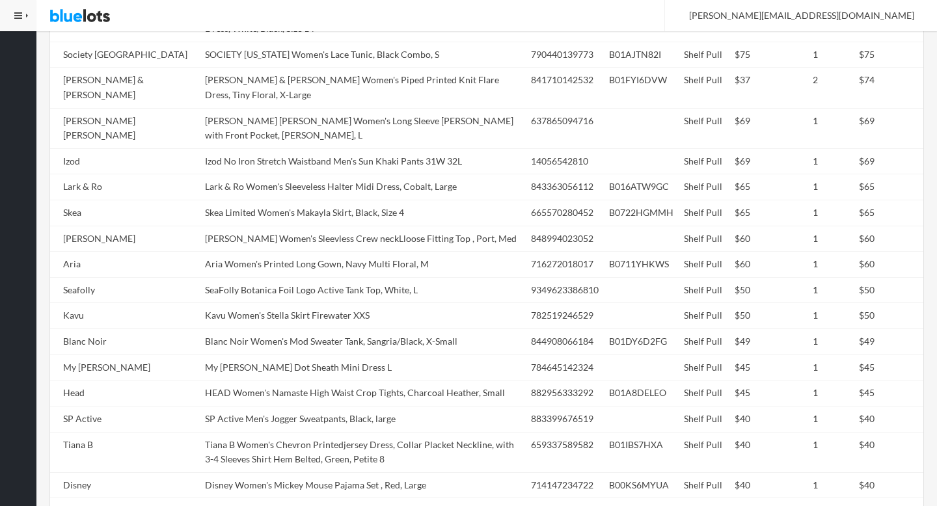
click at [240, 252] on td "Aria Women's Printed Long Gown, Navy Multi Floral, M" at bounding box center [363, 265] width 326 height 26
copy td "Long"
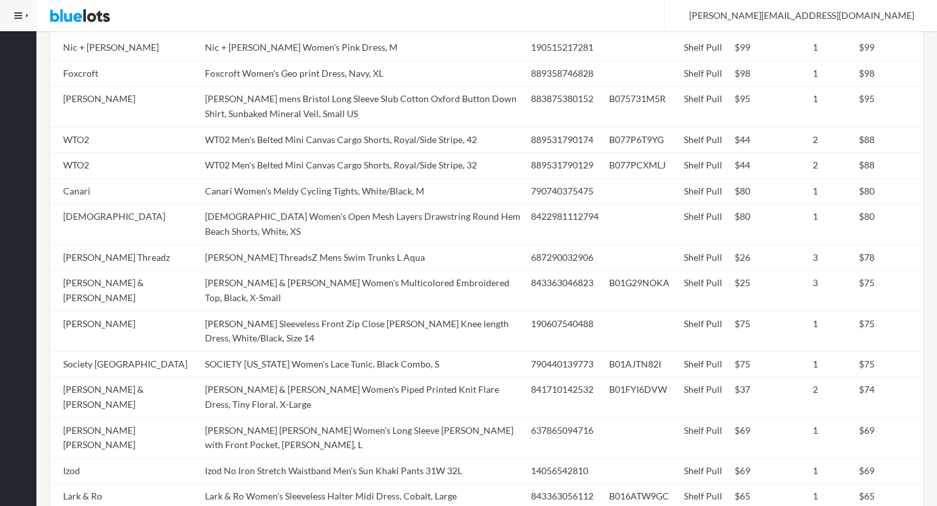
scroll to position [0, 0]
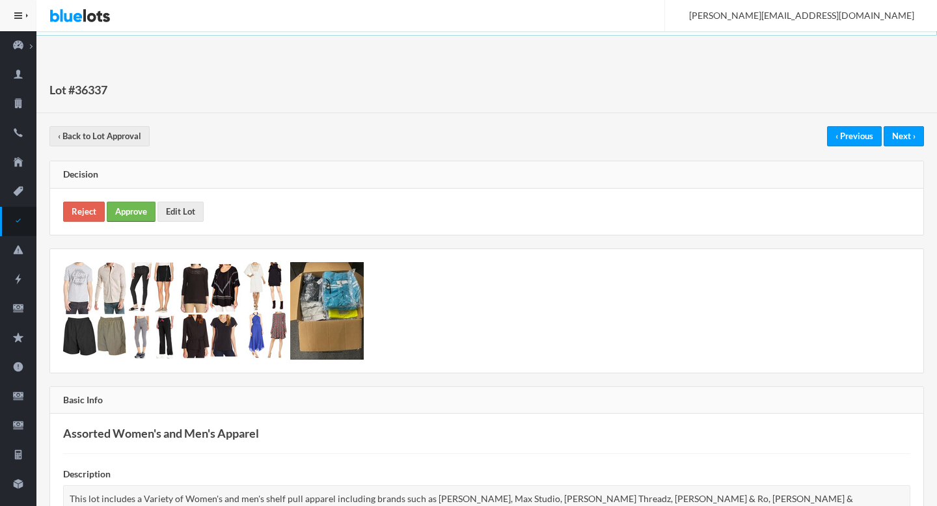
click at [114, 213] on link "Approve" at bounding box center [131, 212] width 49 height 20
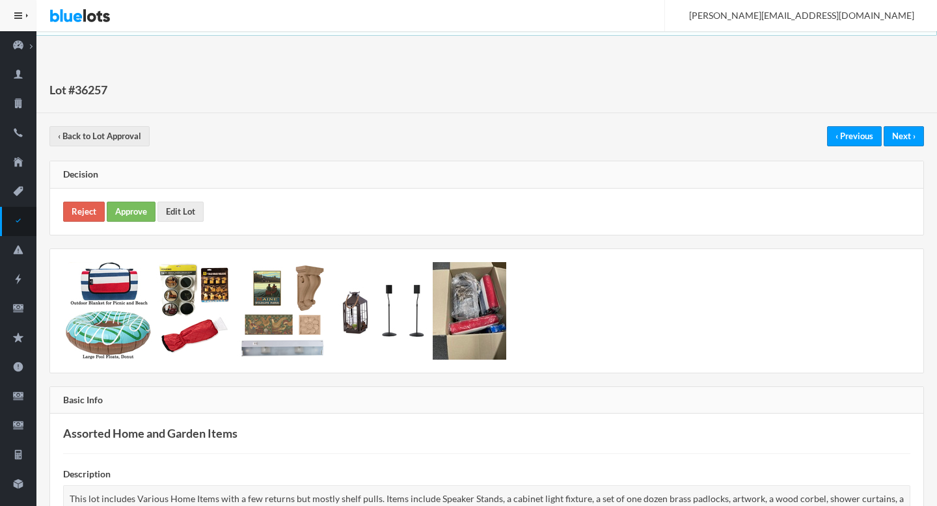
scroll to position [978, 0]
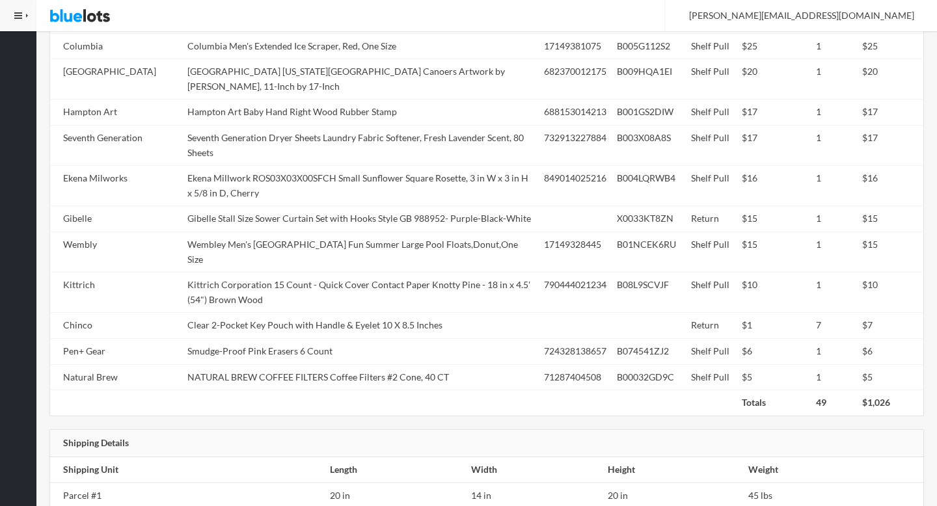
click at [449, 144] on td "Seventh Generation Dryer Sheets Laundry Fabric Softener, Fresh Lavender Scent, …" at bounding box center [360, 145] width 356 height 40
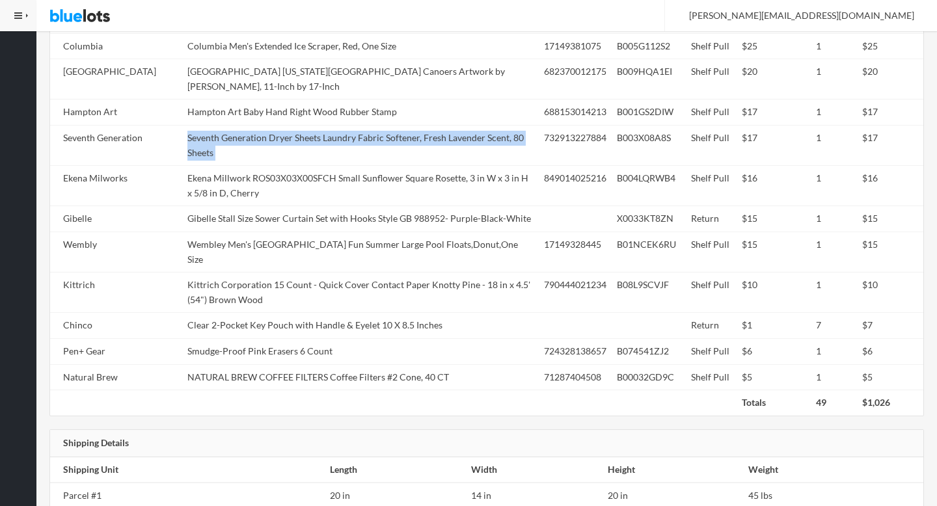
click at [449, 144] on td "Seventh Generation Dryer Sheets Laundry Fabric Softener, Fresh Lavender Scent, …" at bounding box center [360, 145] width 356 height 40
copy tr "Seventh Generation Dryer Sheets Laundry Fabric Softener, Fresh Lavender Scent, …"
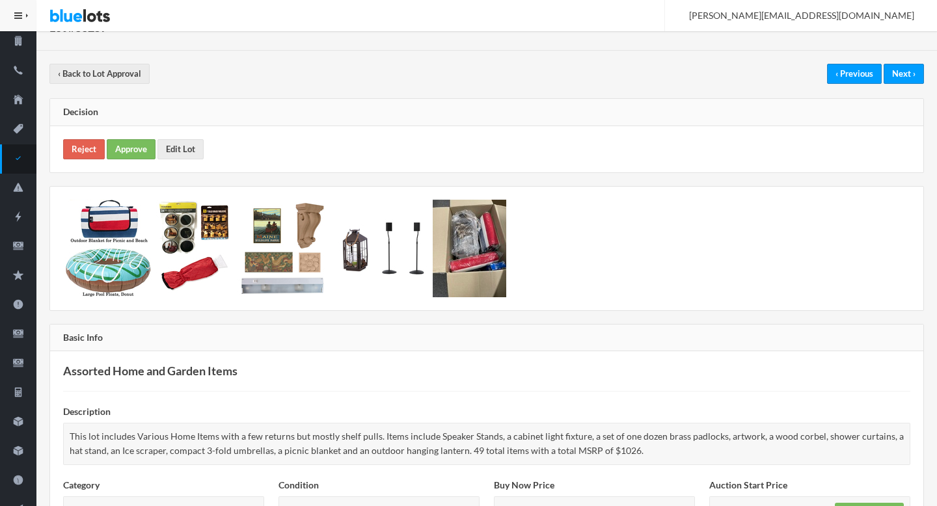
scroll to position [0, 0]
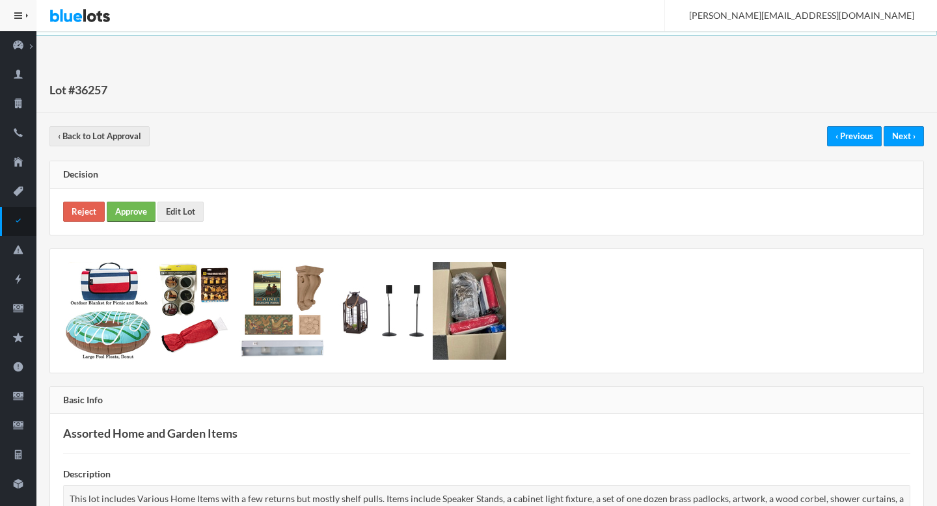
click at [111, 211] on link "Approve" at bounding box center [131, 212] width 49 height 20
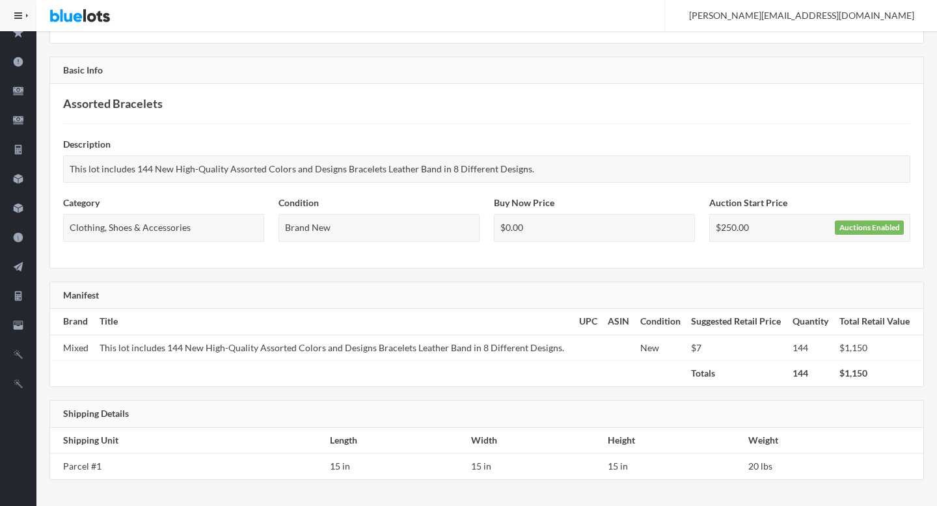
scroll to position [30, 0]
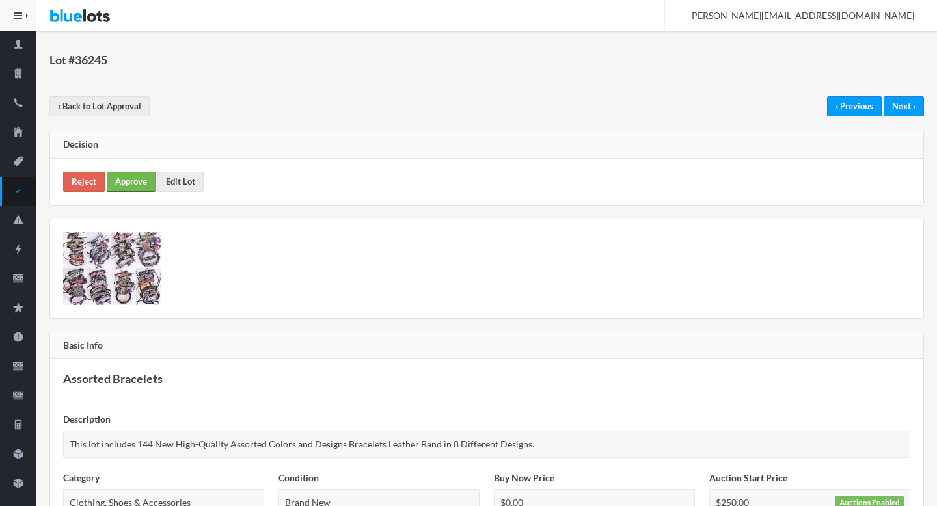
click at [131, 186] on link "Approve" at bounding box center [131, 182] width 49 height 20
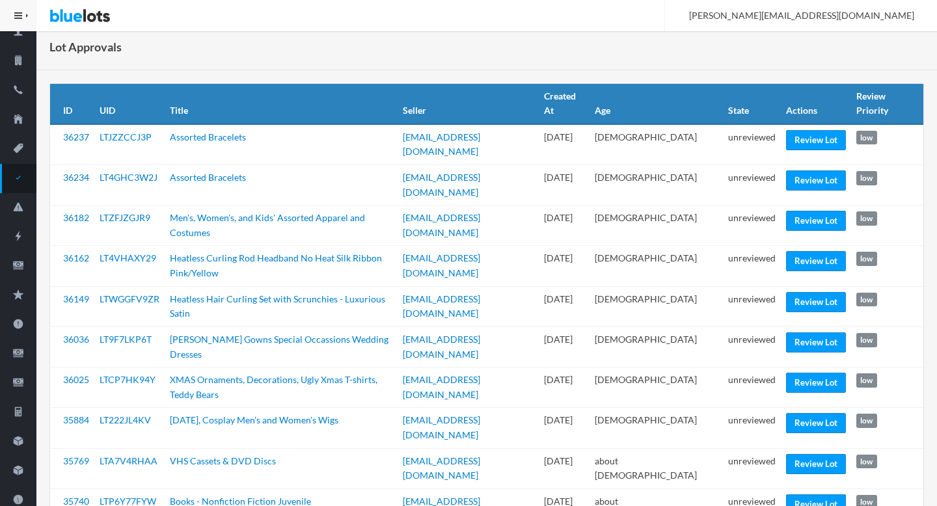
scroll to position [44, 0]
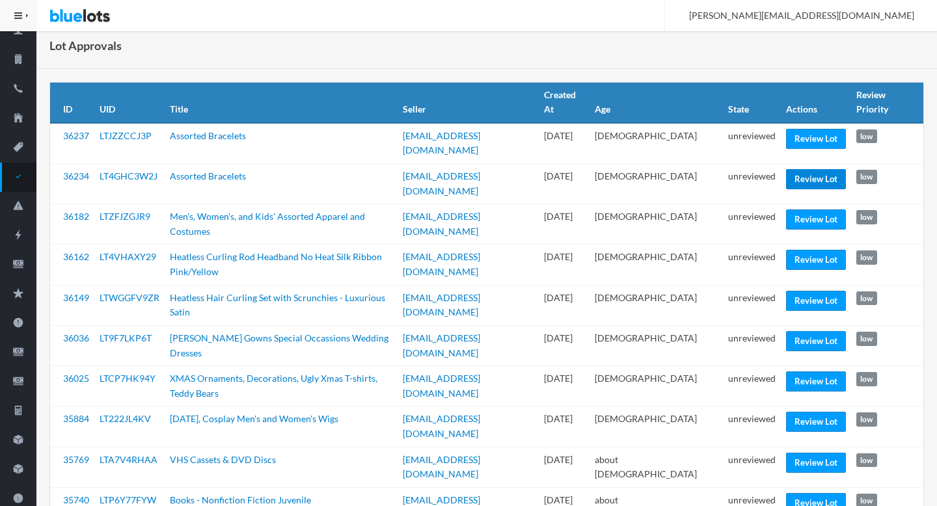
click at [802, 172] on link "Review Lot" at bounding box center [816, 179] width 60 height 20
click at [818, 250] on link "Review Lot" at bounding box center [816, 260] width 60 height 20
click at [812, 291] on link "Review Lot" at bounding box center [816, 301] width 60 height 20
click at [805, 412] on link "Review Lot" at bounding box center [816, 422] width 60 height 20
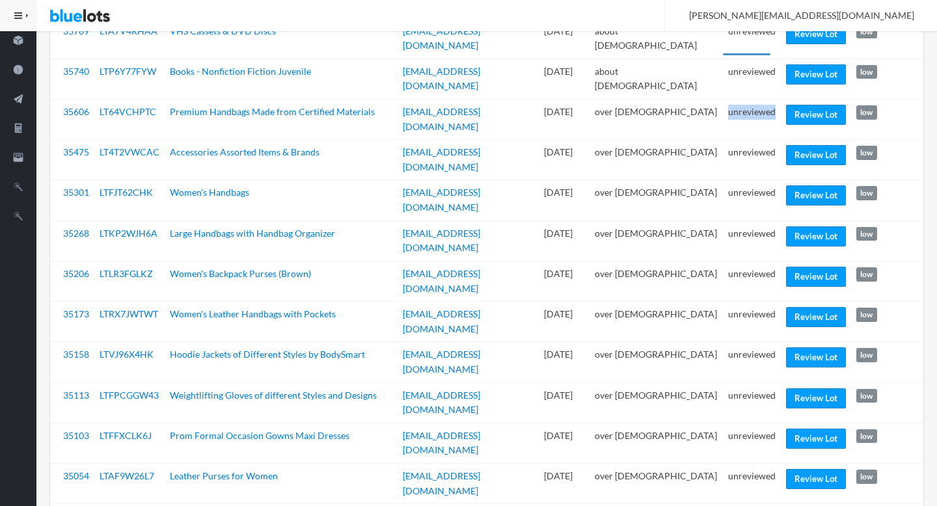
scroll to position [474, 0]
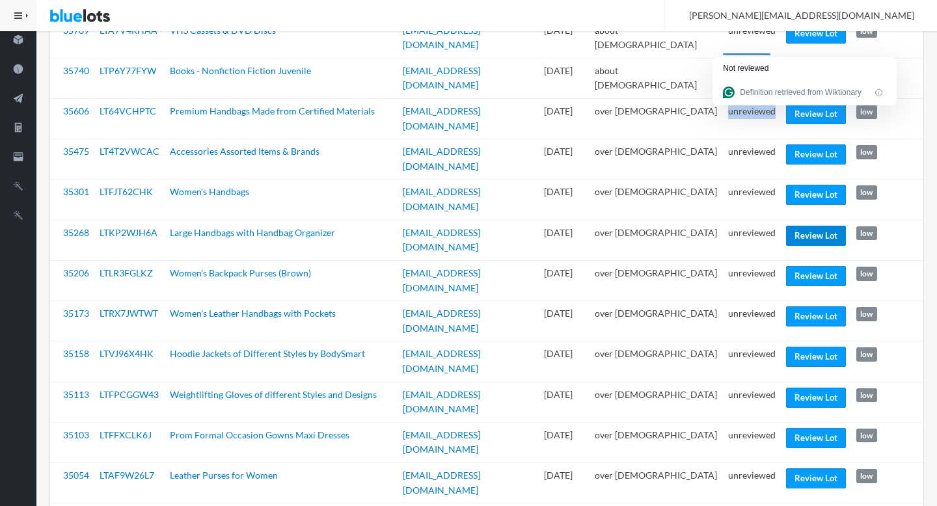
click at [806, 226] on link "Review Lot" at bounding box center [816, 236] width 60 height 20
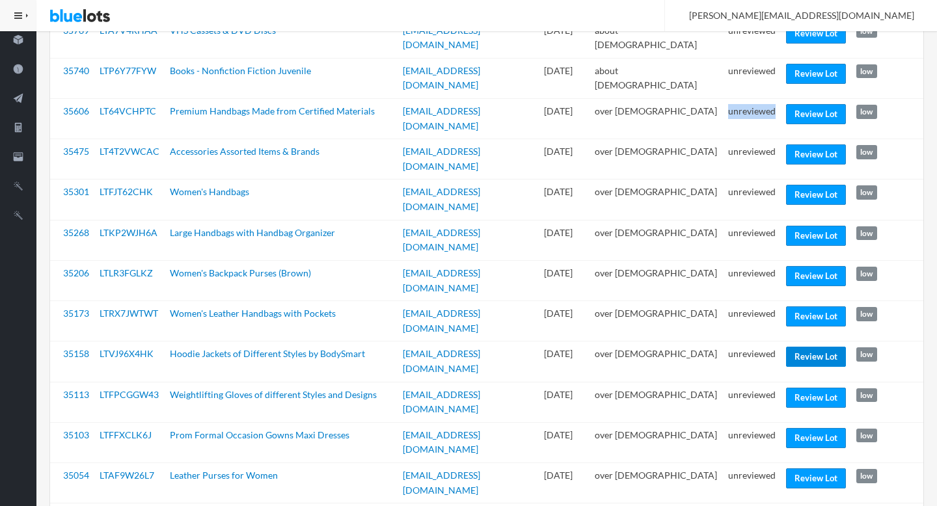
click at [803, 347] on link "Review Lot" at bounding box center [816, 357] width 60 height 20
click at [797, 388] on link "Review Lot" at bounding box center [816, 398] width 60 height 20
click at [802, 468] on link "Review Lot" at bounding box center [816, 478] width 60 height 20
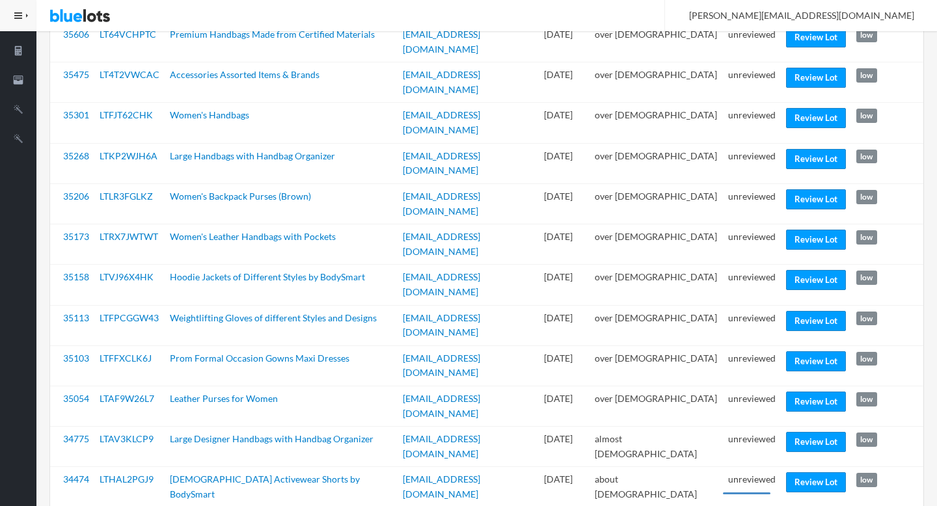
scroll to position [607, 0]
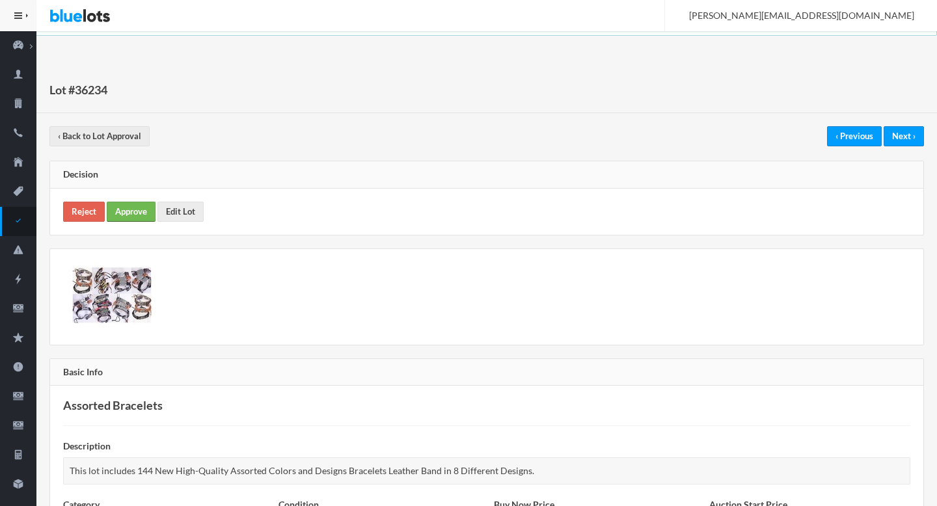
click at [126, 214] on link "Approve" at bounding box center [131, 212] width 49 height 20
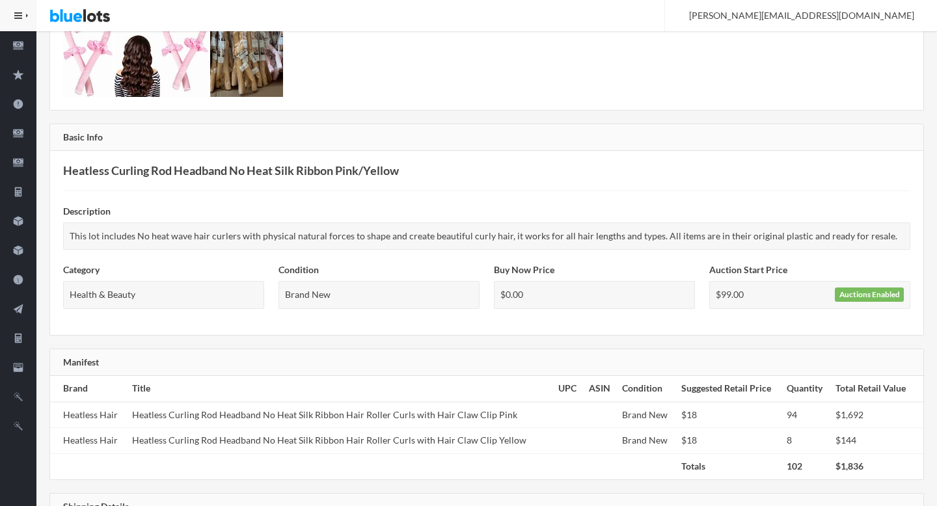
scroll to position [63, 0]
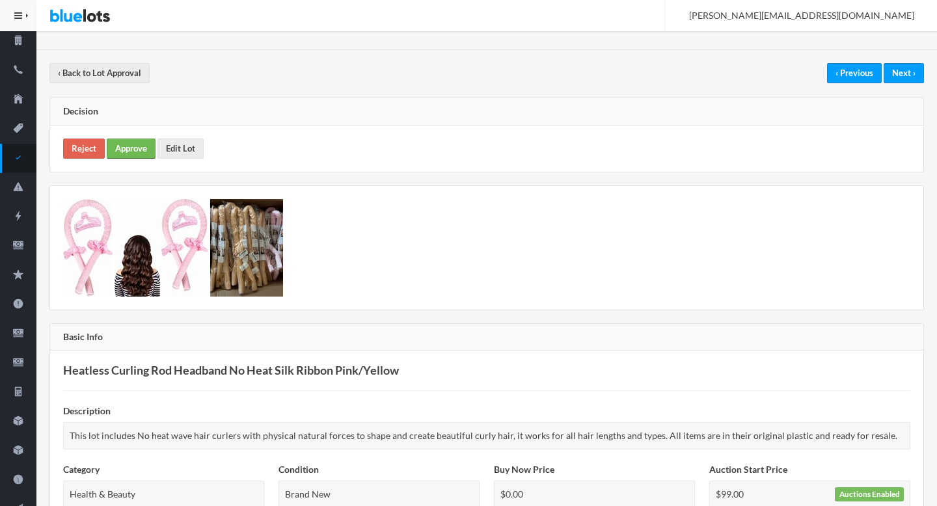
click at [139, 144] on link "Approve" at bounding box center [131, 149] width 49 height 20
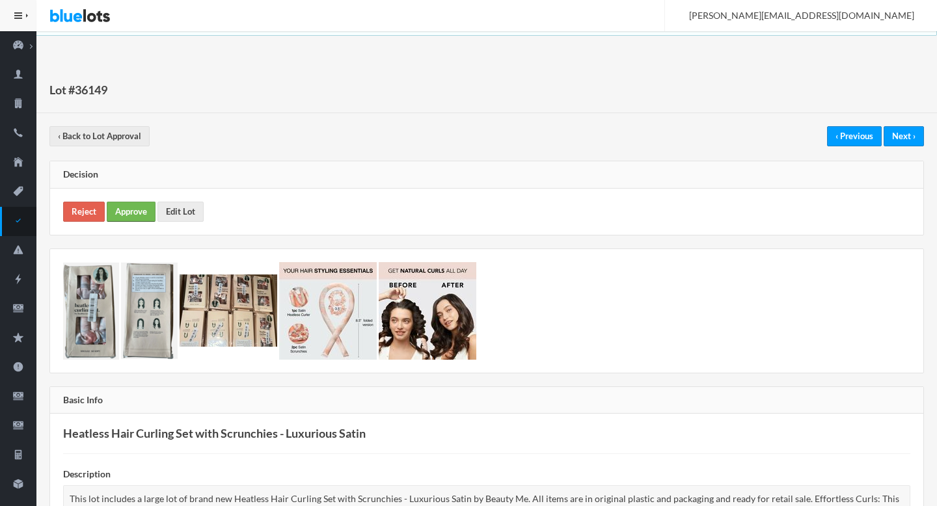
click at [129, 205] on link "Approve" at bounding box center [131, 212] width 49 height 20
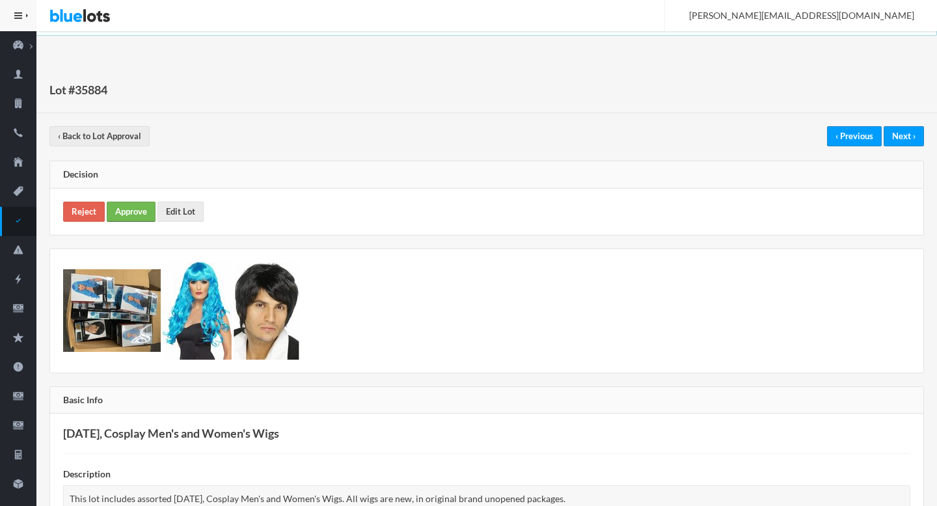
click at [137, 208] on link "Approve" at bounding box center [131, 212] width 49 height 20
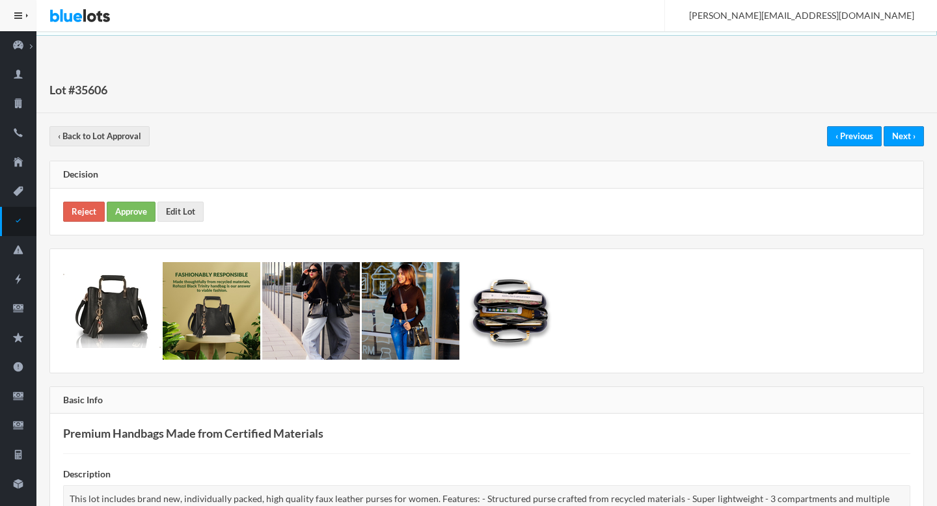
click at [116, 196] on div "Reject Approve Edit Lot" at bounding box center [486, 212] width 873 height 46
click at [120, 211] on link "Approve" at bounding box center [131, 212] width 49 height 20
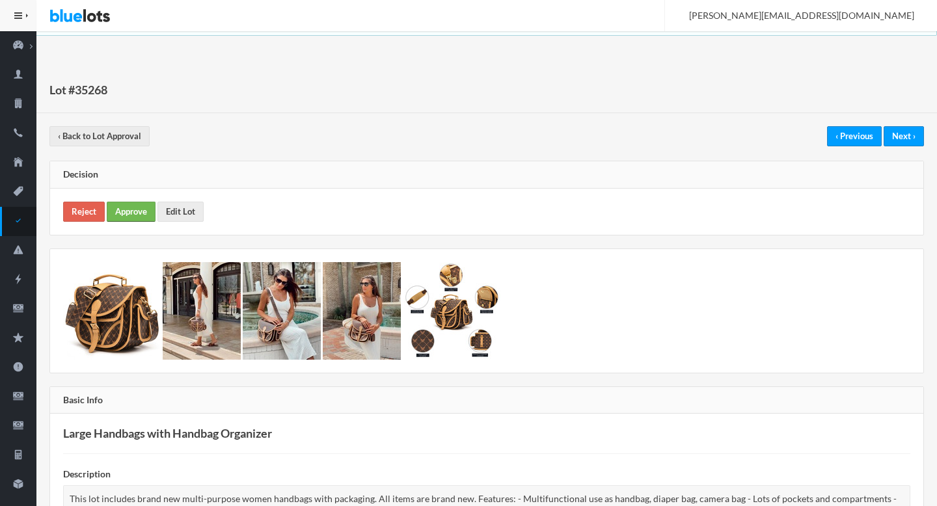
click at [137, 217] on link "Approve" at bounding box center [131, 212] width 49 height 20
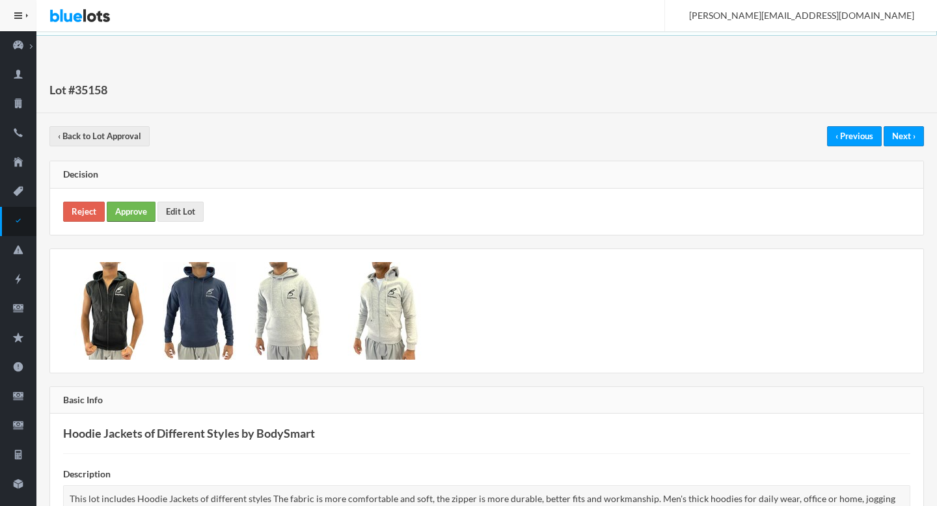
click at [138, 211] on link "Approve" at bounding box center [131, 212] width 49 height 20
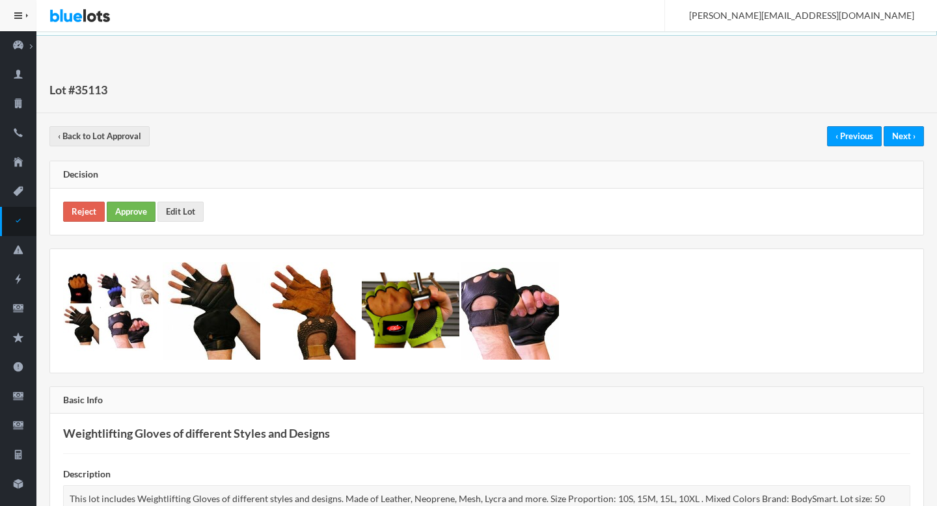
click at [128, 211] on link "Approve" at bounding box center [131, 212] width 49 height 20
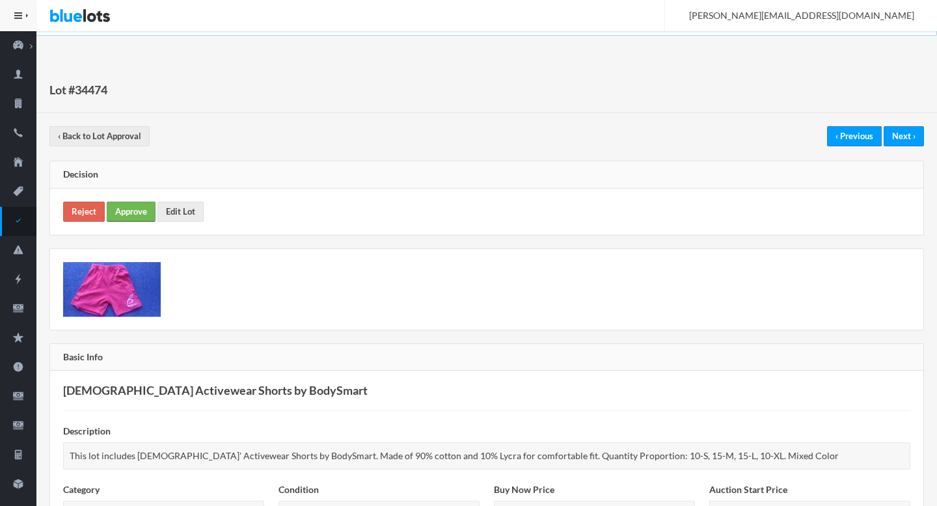
click at [139, 206] on link "Approve" at bounding box center [131, 212] width 49 height 20
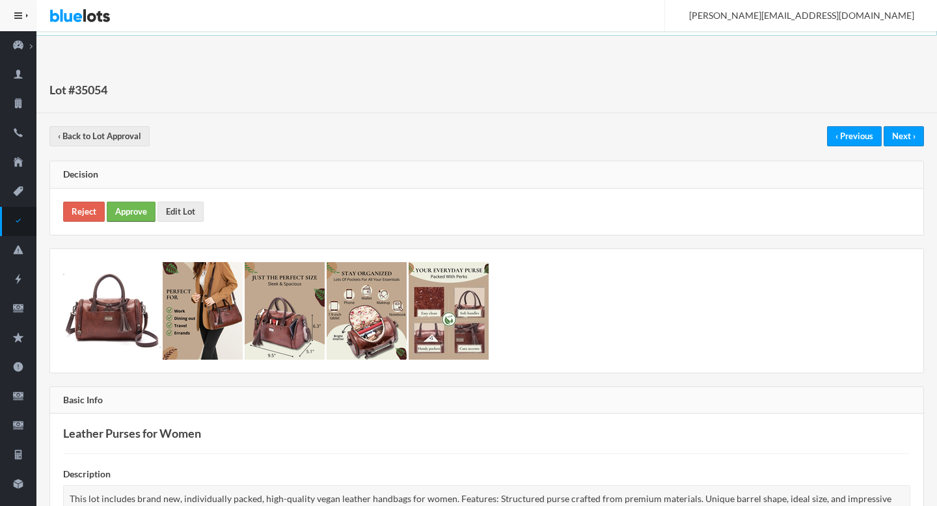
click at [143, 208] on link "Approve" at bounding box center [131, 212] width 49 height 20
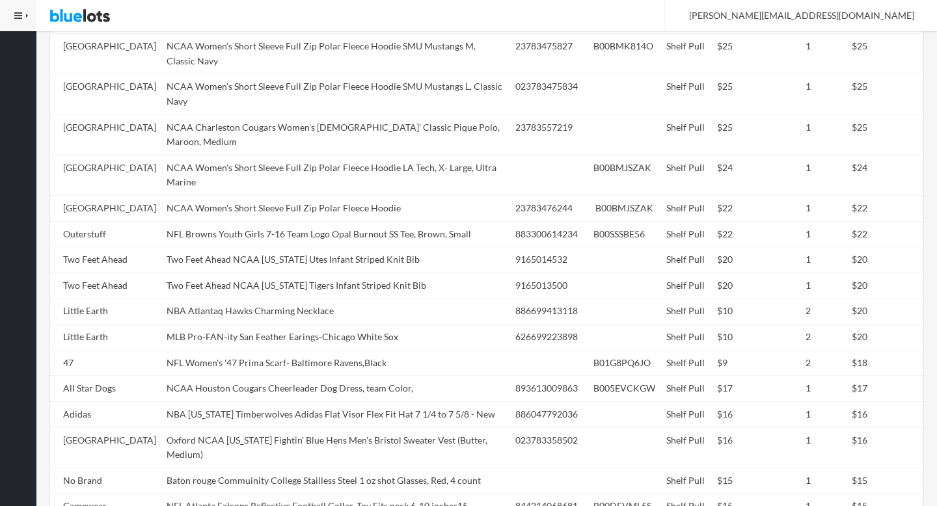
scroll to position [1017, 0]
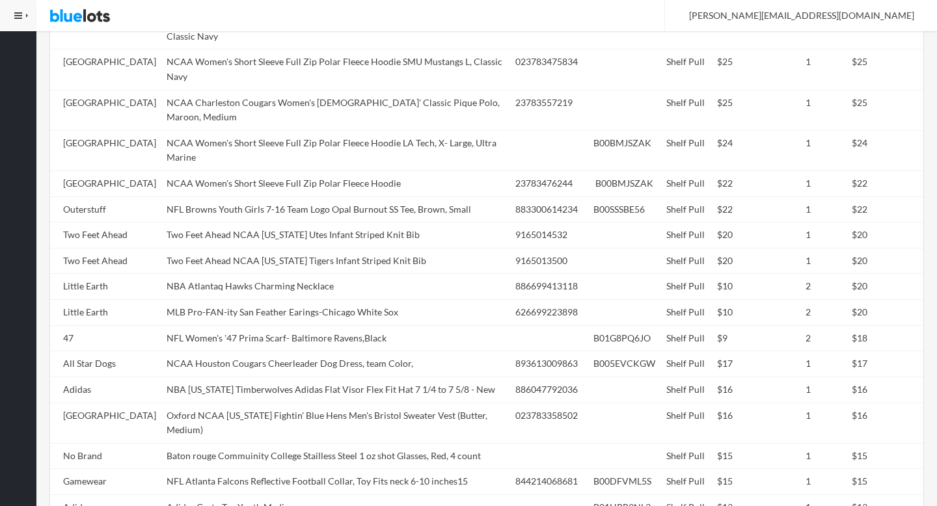
click at [367, 257] on td "Two Feet Ahead NCAA [US_STATE] Tigers Infant Striped Knit Bib" at bounding box center [335, 261] width 349 height 26
click at [367, 257] on td "Two Feet Ahead NCAA Missouri Tigers Infant Striped Knit Bib" at bounding box center [335, 261] width 349 height 26
copy tr "Two Feet Ahead NCAA Missouri Tigers Infant Striped Knit Bib"
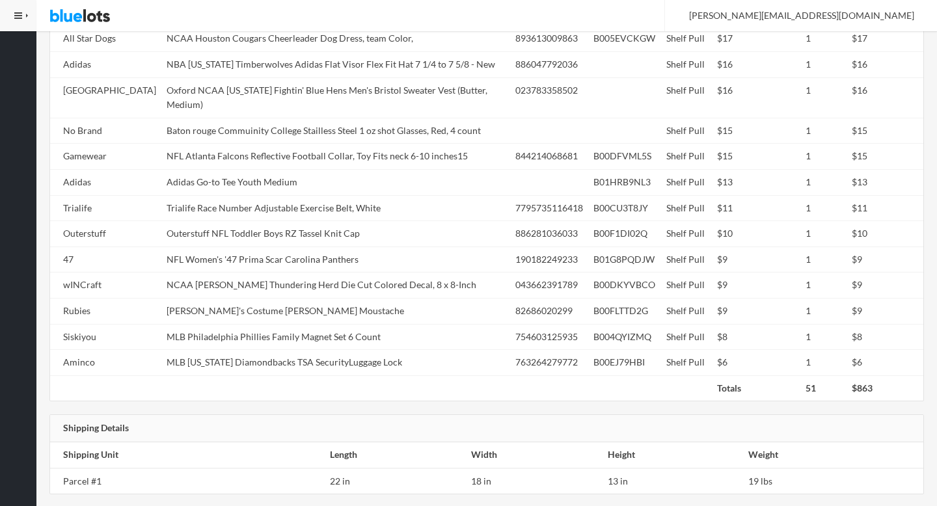
click at [367, 273] on td "NCAA Marshall Thundering Herd Die Cut Colored Decal, 8 x 8-Inch" at bounding box center [335, 286] width 349 height 26
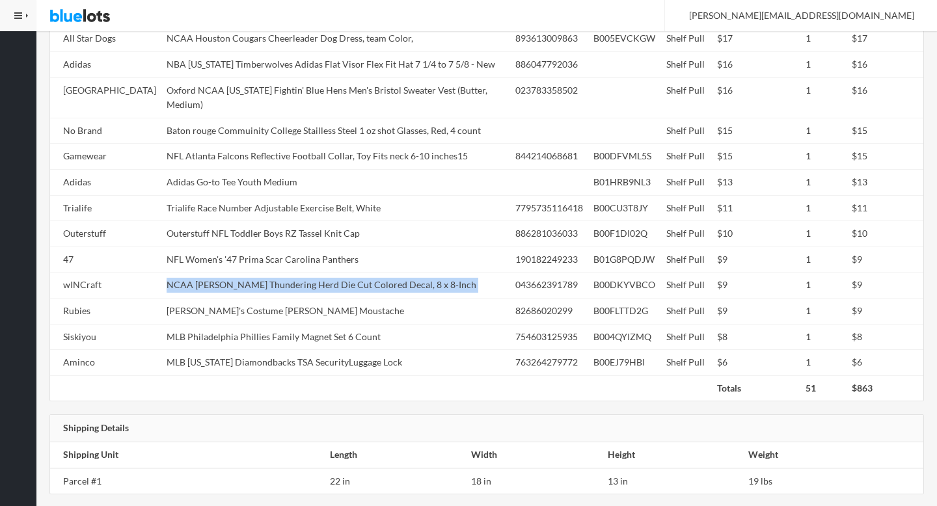
click at [367, 273] on td "NCAA Marshall Thundering Herd Die Cut Colored Decal, 8 x 8-Inch" at bounding box center [335, 286] width 349 height 26
copy tr "NCAA Marshall Thundering Herd Die Cut Colored Decal, 8 x 8-Inch"
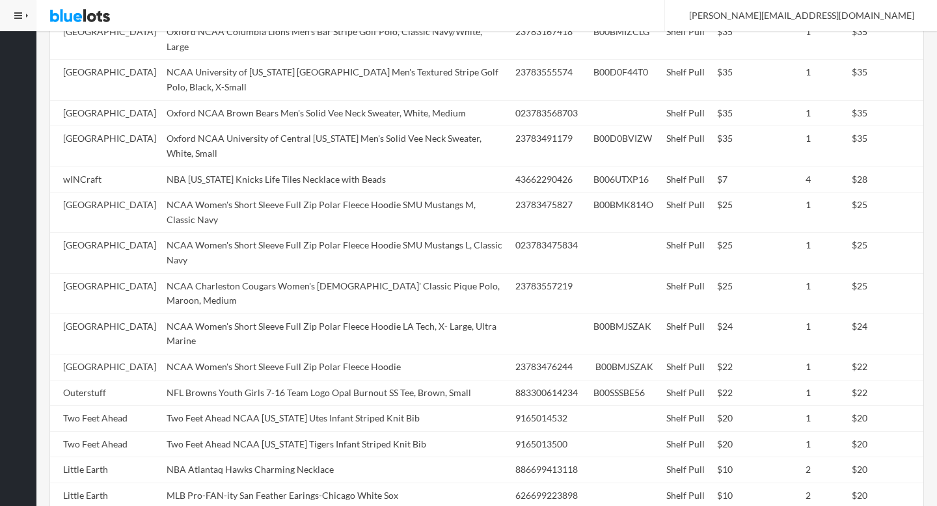
scroll to position [0, 0]
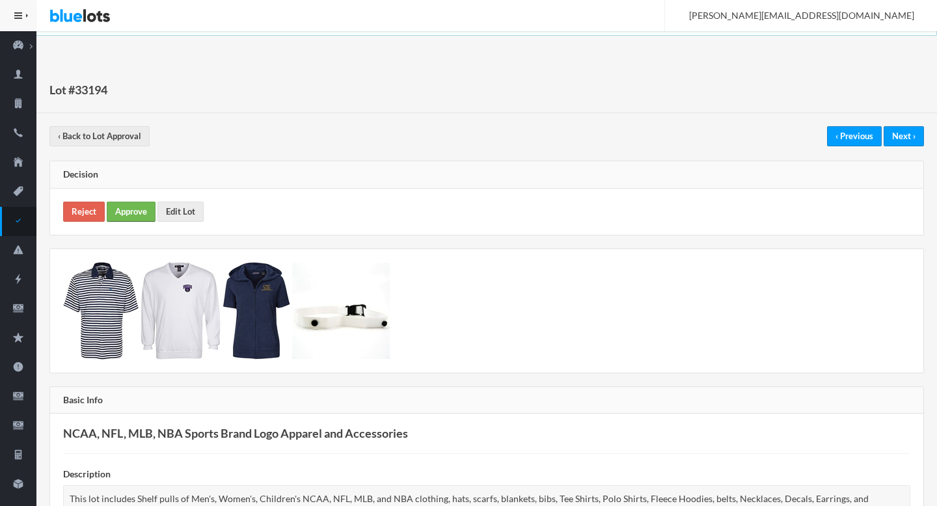
click at [136, 206] on link "Approve" at bounding box center [131, 212] width 49 height 20
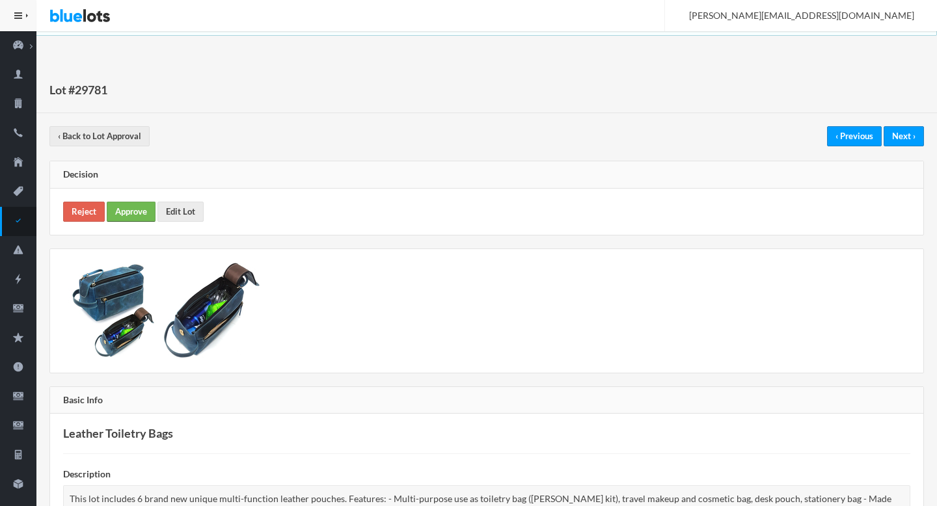
click at [130, 213] on link "Approve" at bounding box center [131, 212] width 49 height 20
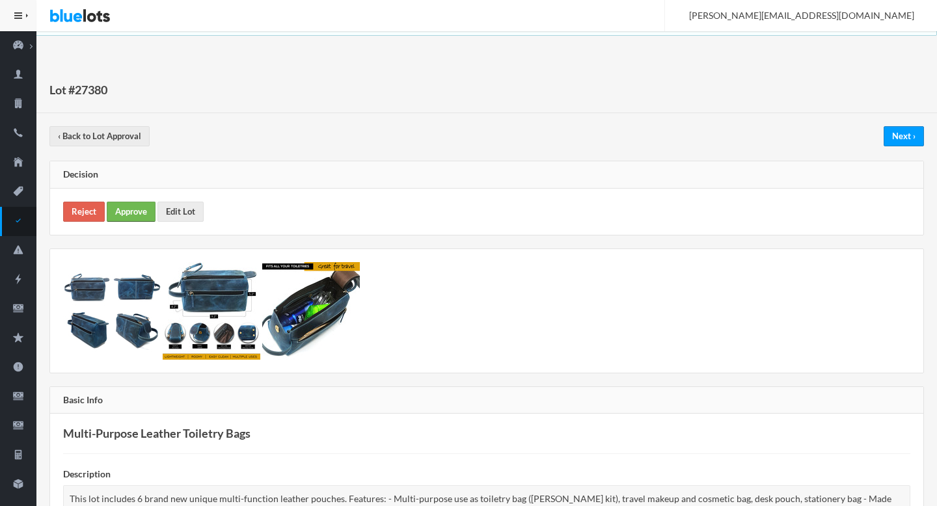
click at [121, 209] on link "Approve" at bounding box center [131, 212] width 49 height 20
